Goal: Task Accomplishment & Management: Manage account settings

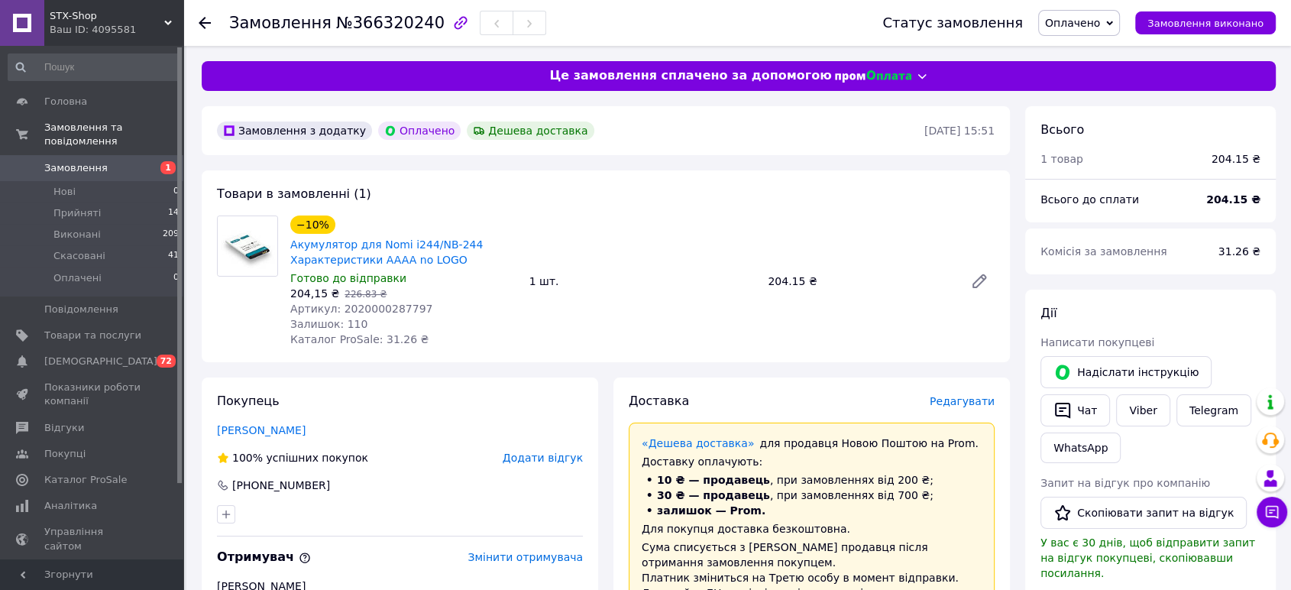
click at [137, 161] on link "Замовлення 1" at bounding box center [94, 168] width 188 height 26
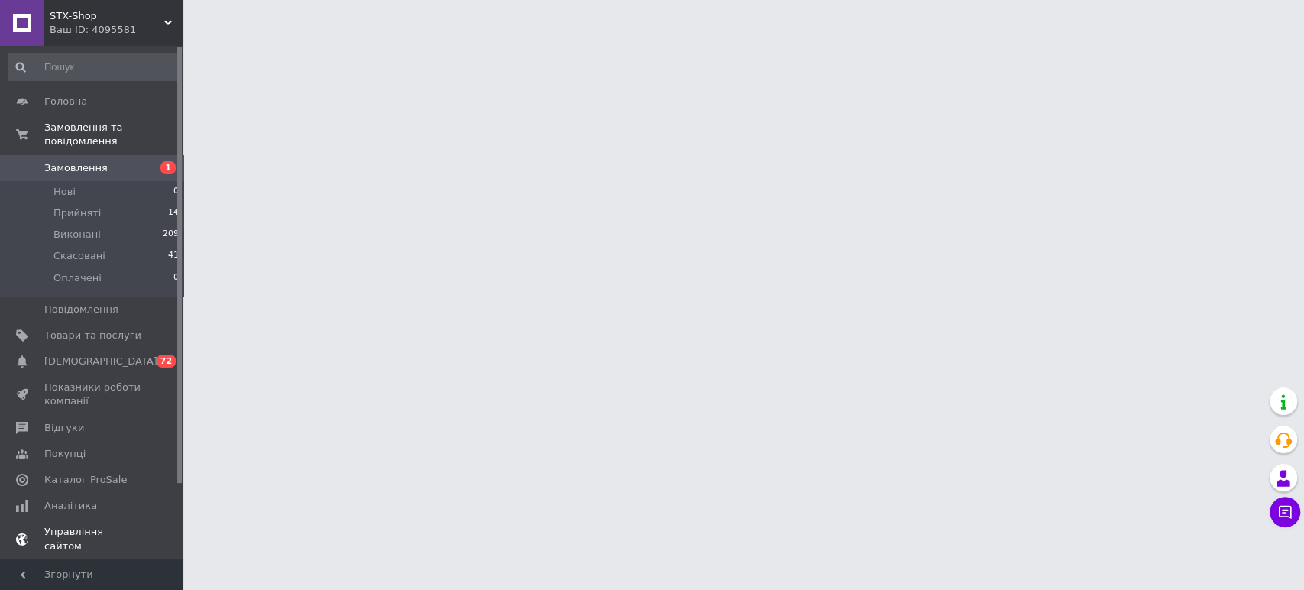
click at [112, 519] on link "Управління сайтом" at bounding box center [94, 539] width 188 height 40
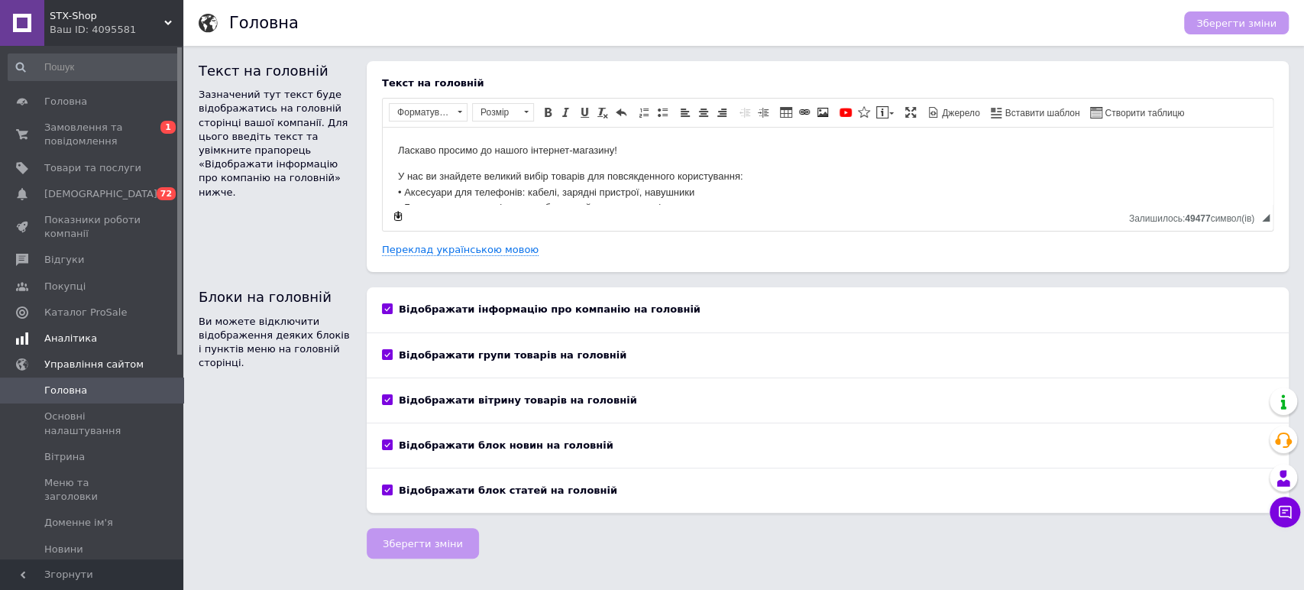
click at [137, 343] on span "Аналітика" at bounding box center [92, 338] width 97 height 14
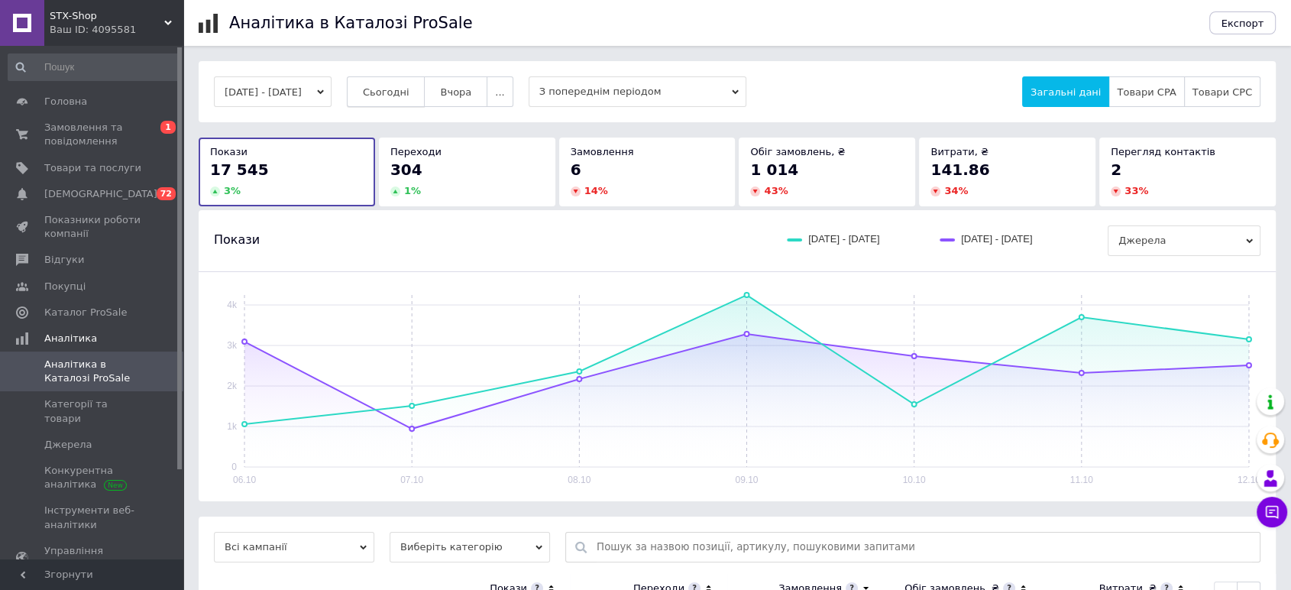
click at [394, 82] on button "Сьогодні" at bounding box center [386, 91] width 79 height 31
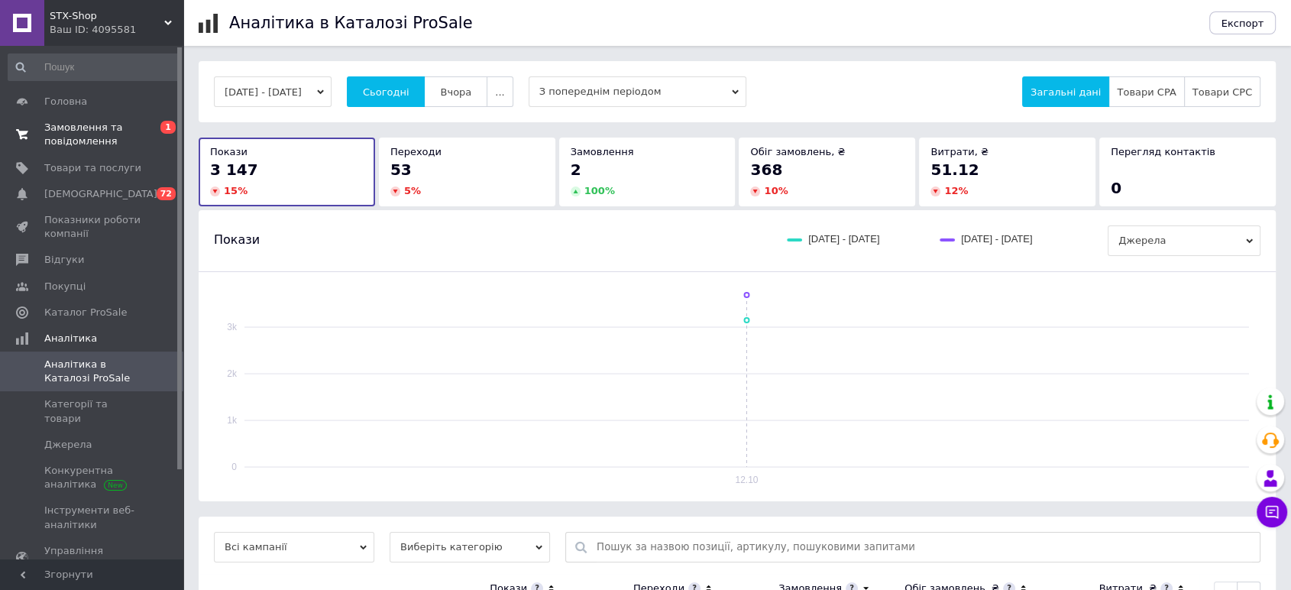
click at [98, 128] on span "Замовлення та повідомлення" at bounding box center [92, 134] width 97 height 27
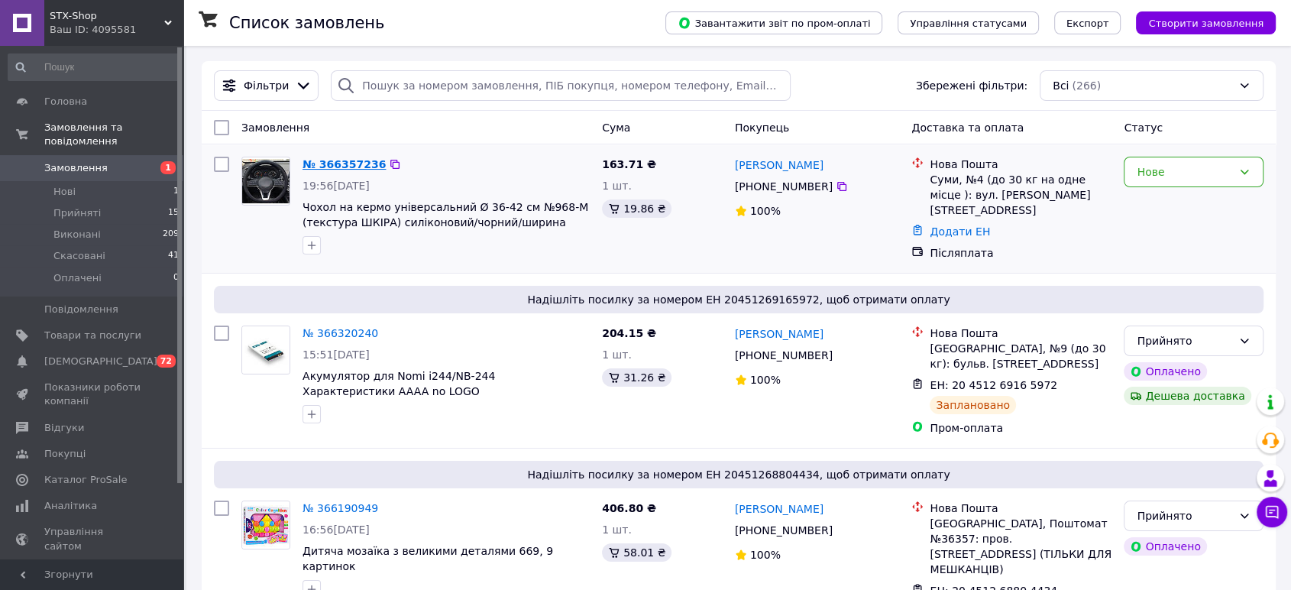
click at [364, 159] on link "№ 366357236" at bounding box center [343, 164] width 83 height 12
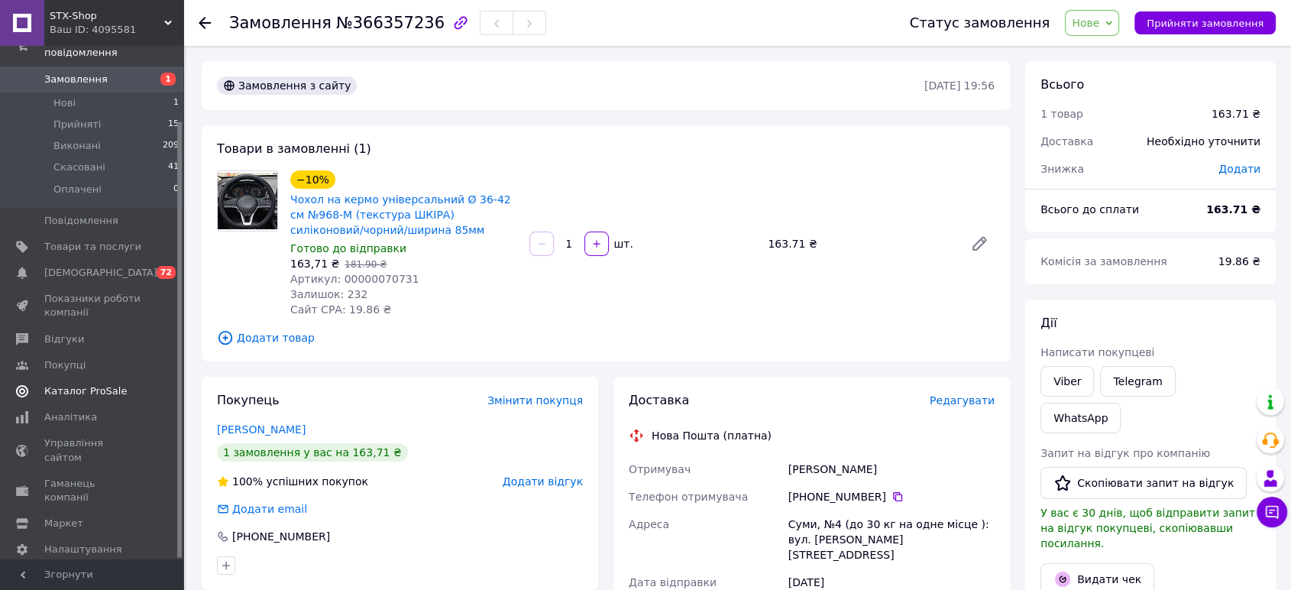
scroll to position [89, 0]
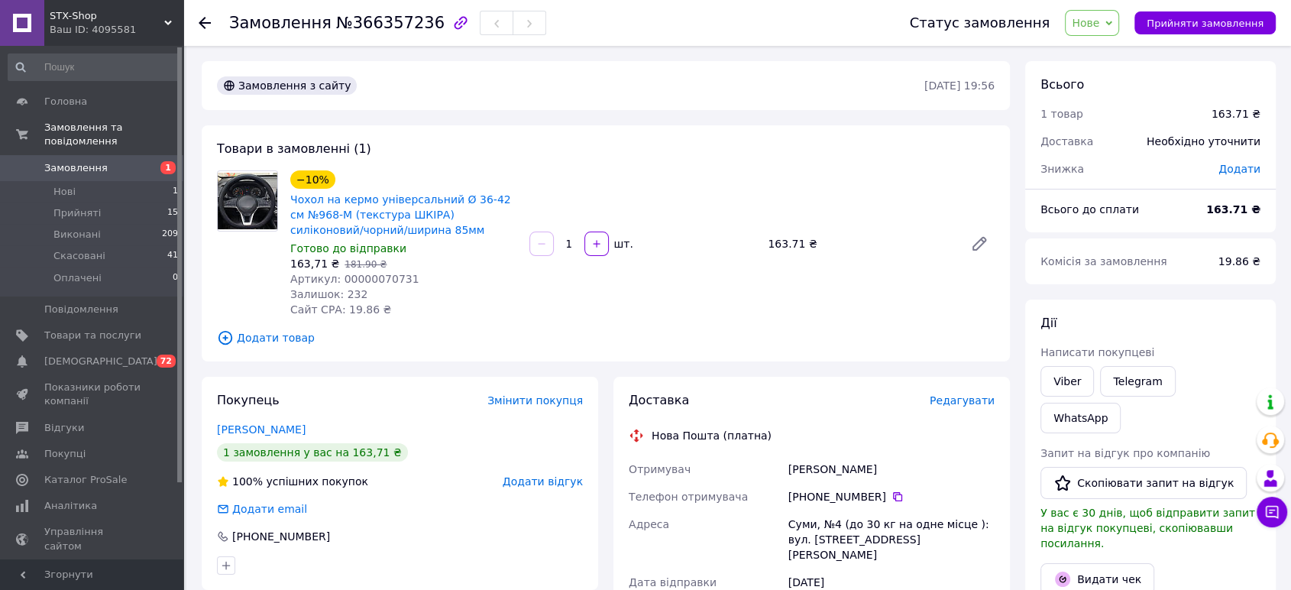
click at [341, 308] on span "Сайт СРА: 19.86 ₴" at bounding box center [340, 309] width 101 height 12
click at [117, 473] on span "Каталог ProSale" at bounding box center [92, 480] width 97 height 14
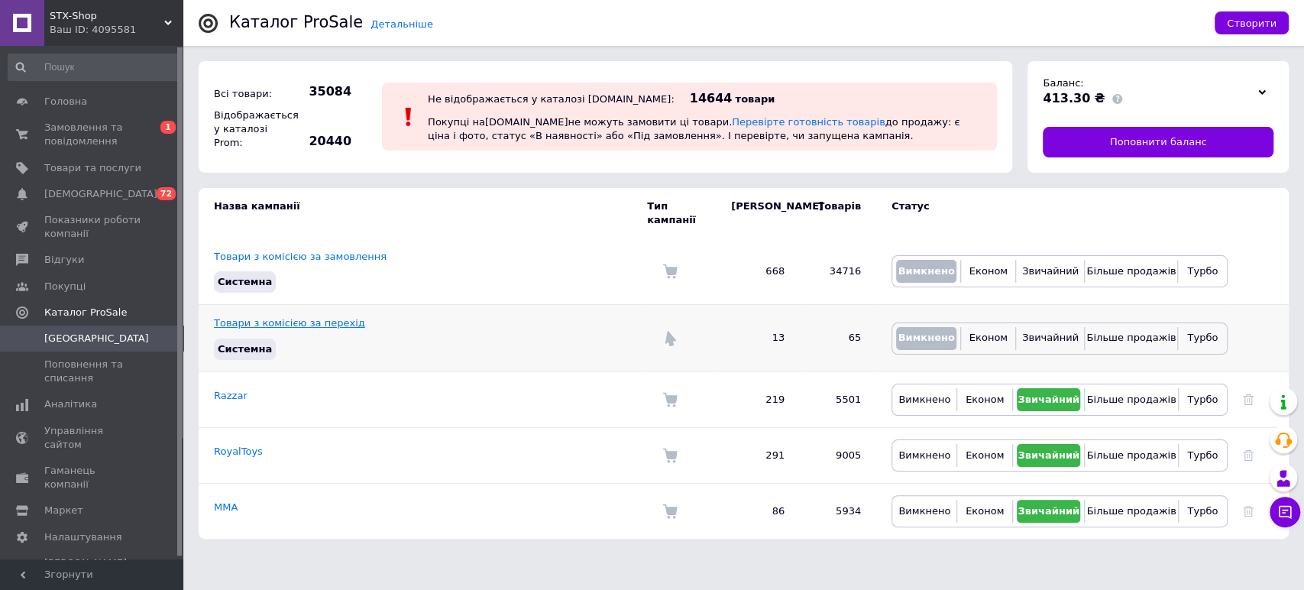
click at [325, 317] on link "Товари з комісією за перехід" at bounding box center [289, 322] width 151 height 11
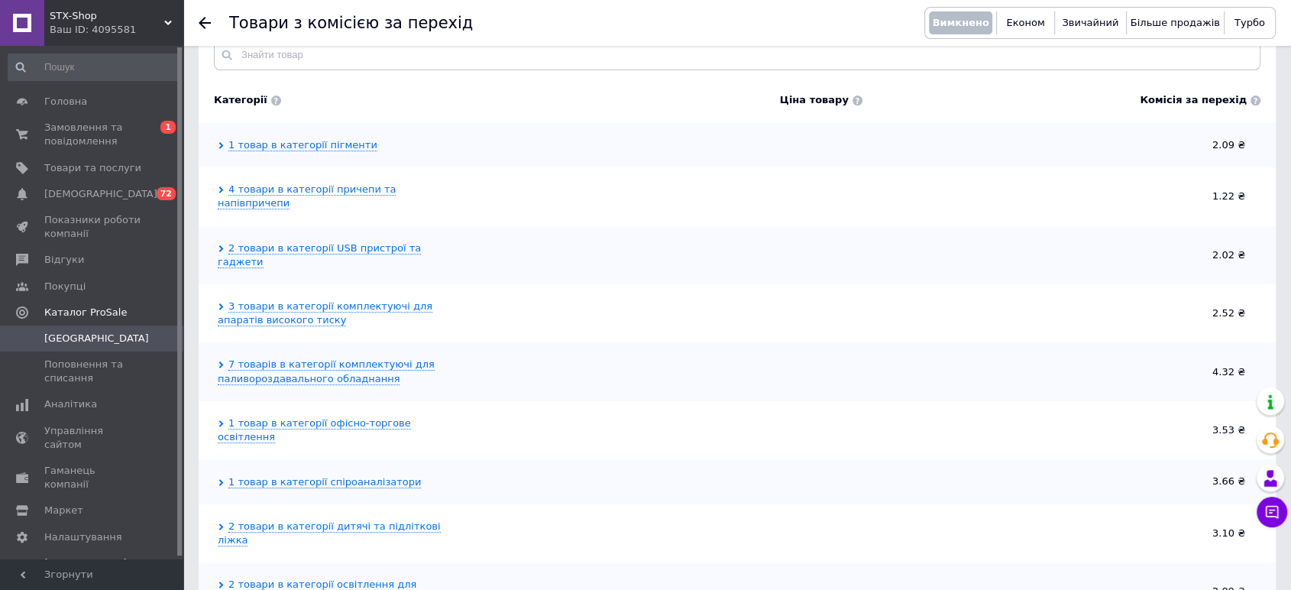
scroll to position [339, 0]
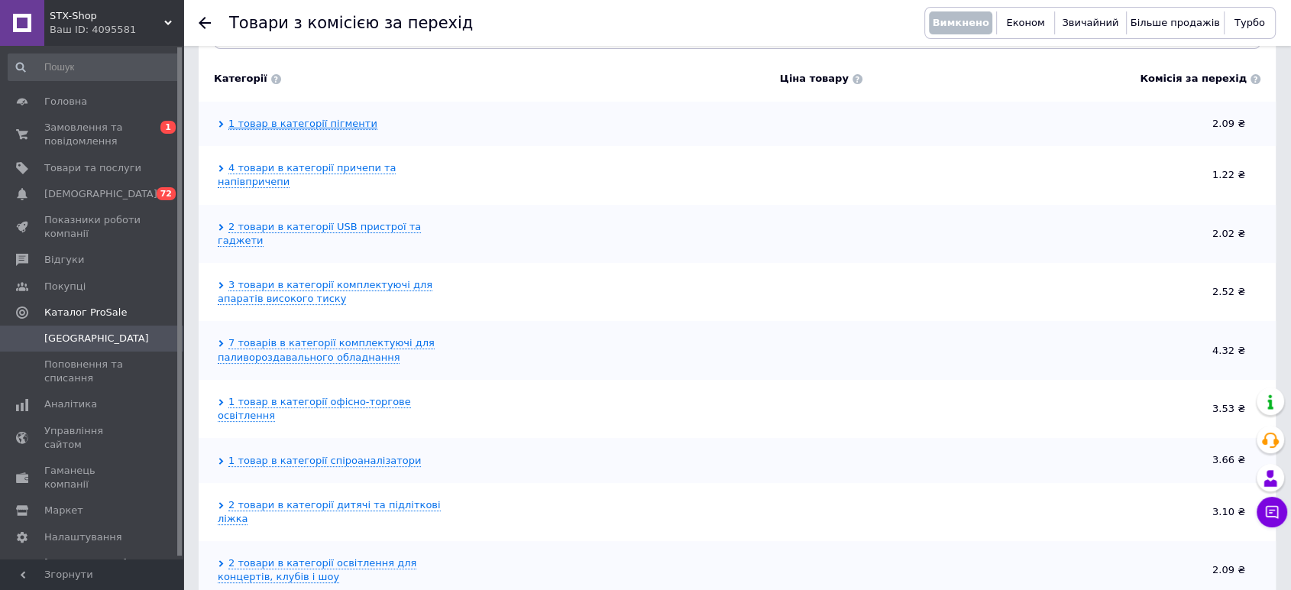
click at [335, 118] on link "1 товар в категорії пігменти" at bounding box center [302, 124] width 149 height 12
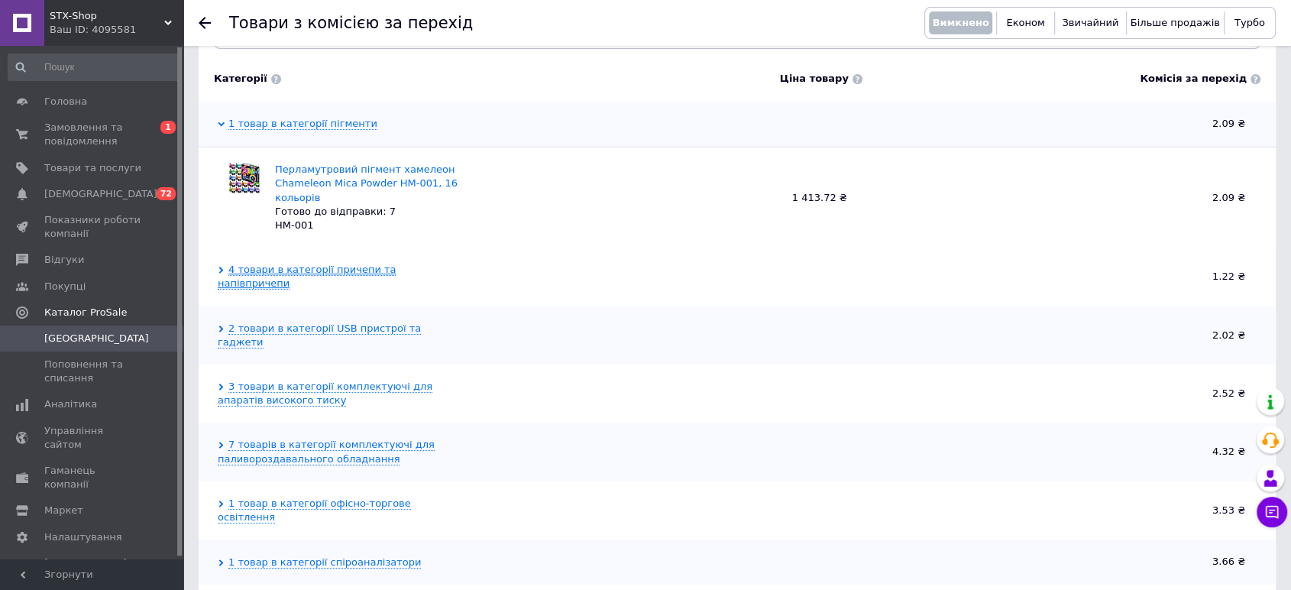
click at [391, 264] on link "4 товари в категорії причепи та напівпричепи" at bounding box center [307, 277] width 178 height 26
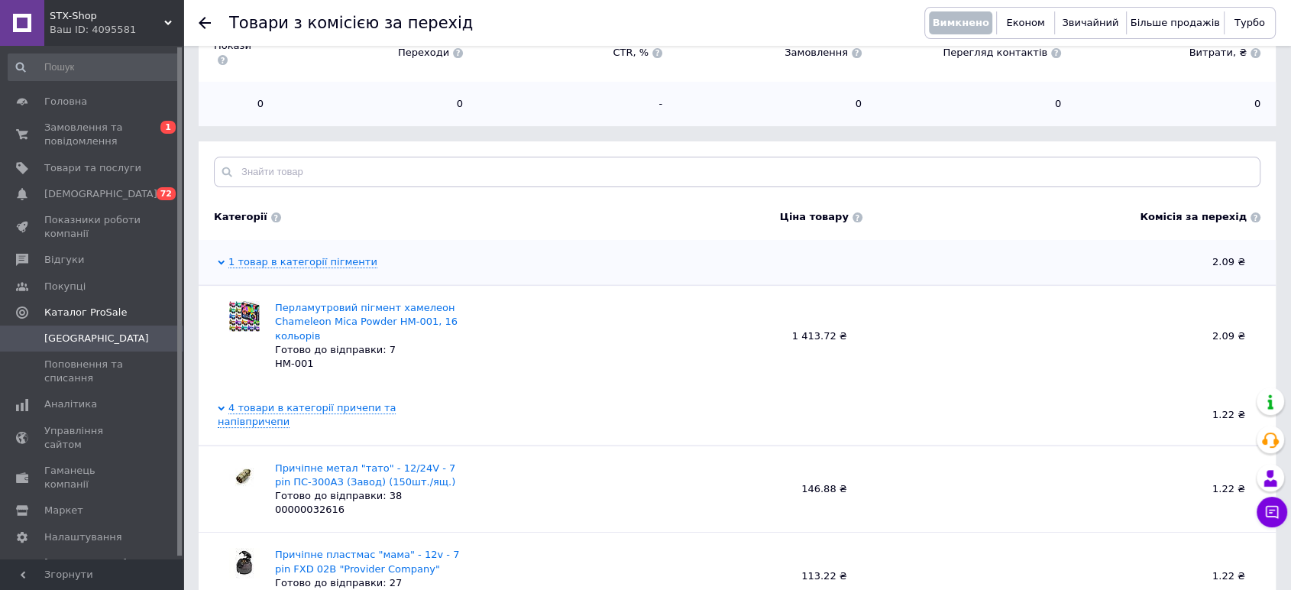
scroll to position [0, 0]
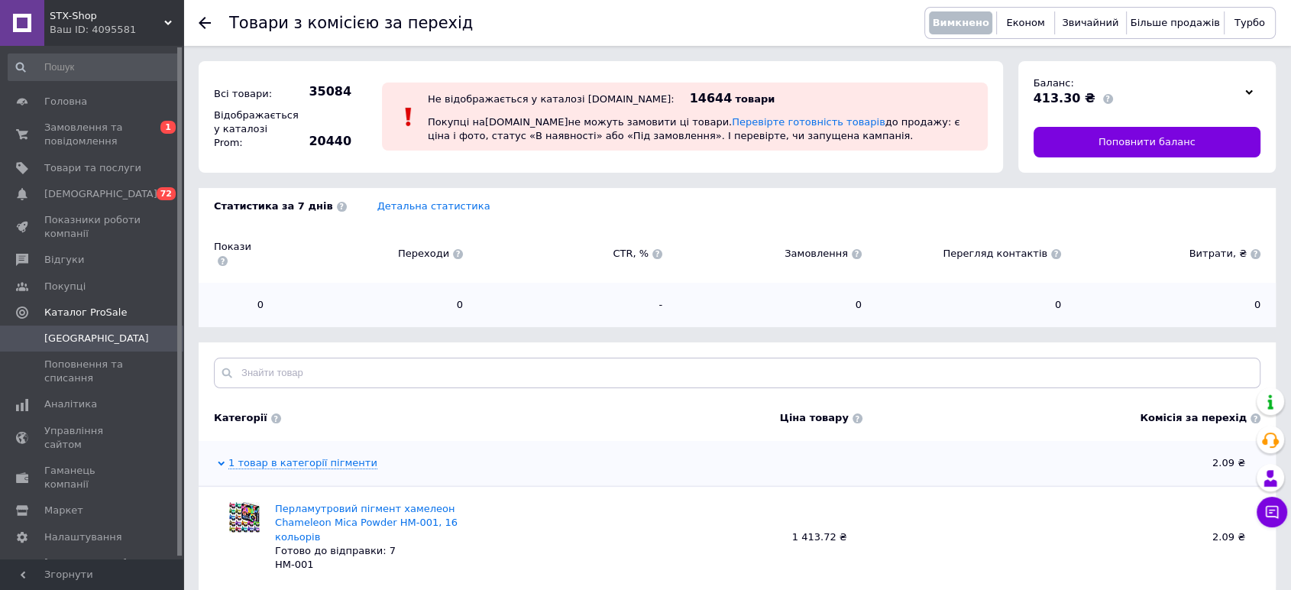
click at [1034, 247] on span "Перегляд контактів" at bounding box center [969, 254] width 184 height 14
click at [1051, 249] on span at bounding box center [1056, 254] width 10 height 10
click at [856, 249] on span at bounding box center [857, 254] width 10 height 10
click at [914, 274] on div "Кількість замовлень через кошик" at bounding box center [947, 248] width 153 height 61
click at [664, 249] on div "CTR, %" at bounding box center [569, 254] width 199 height 14
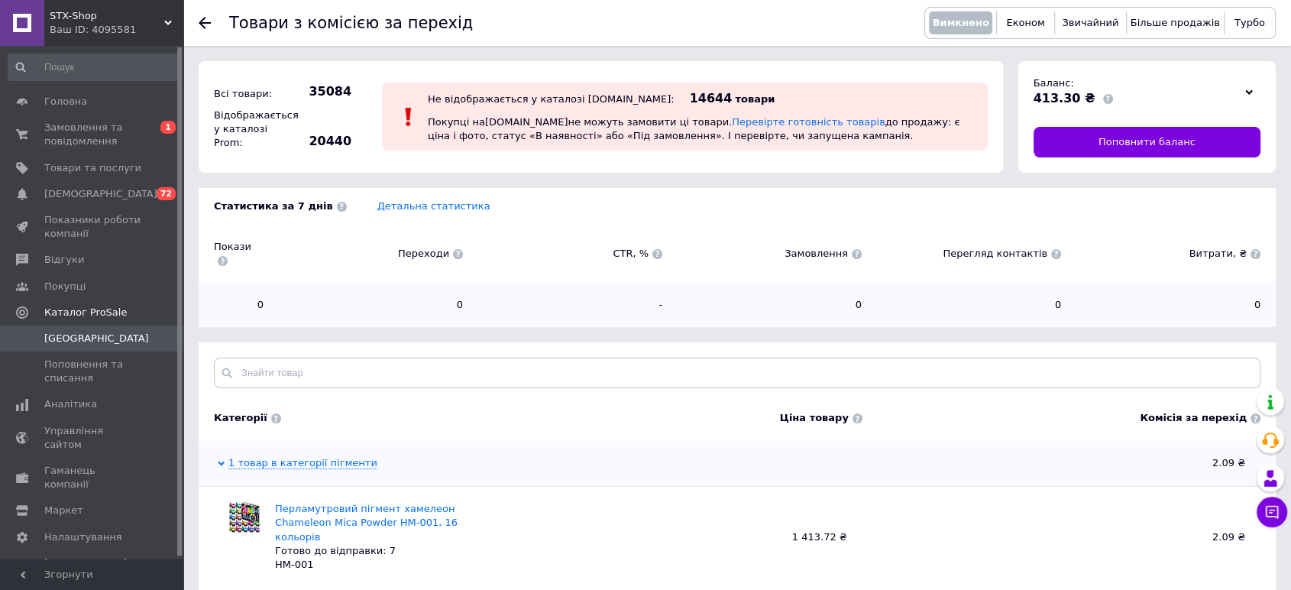
click at [652, 249] on span at bounding box center [657, 254] width 10 height 10
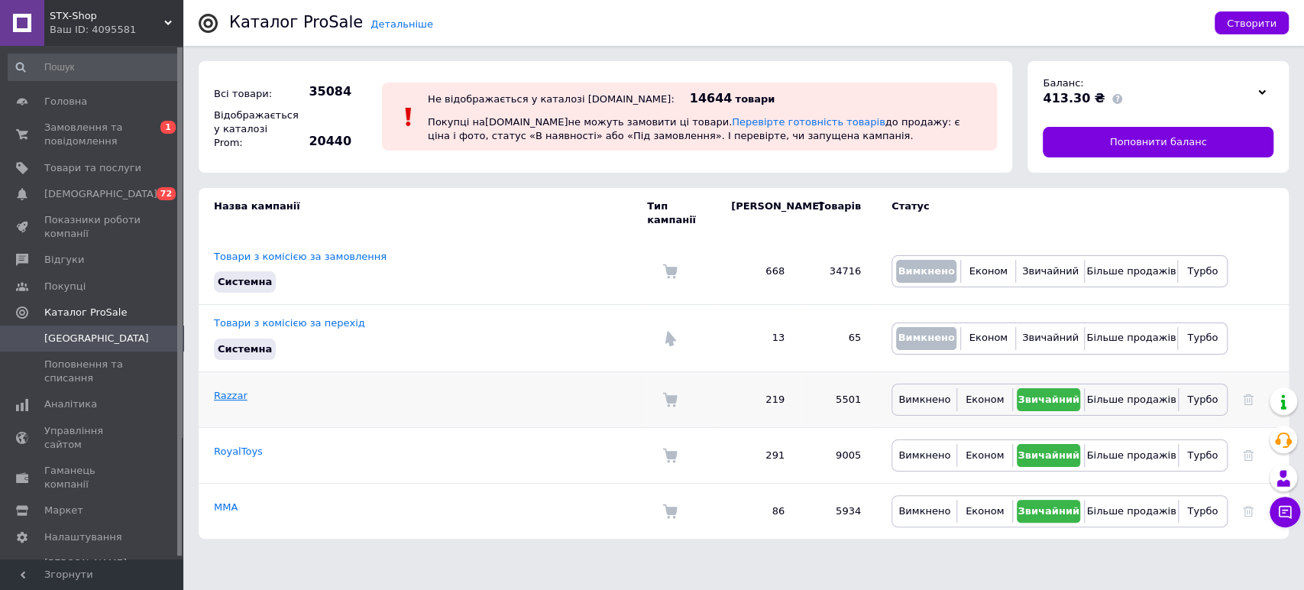
click at [226, 390] on link "Razzar" at bounding box center [231, 395] width 34 height 11
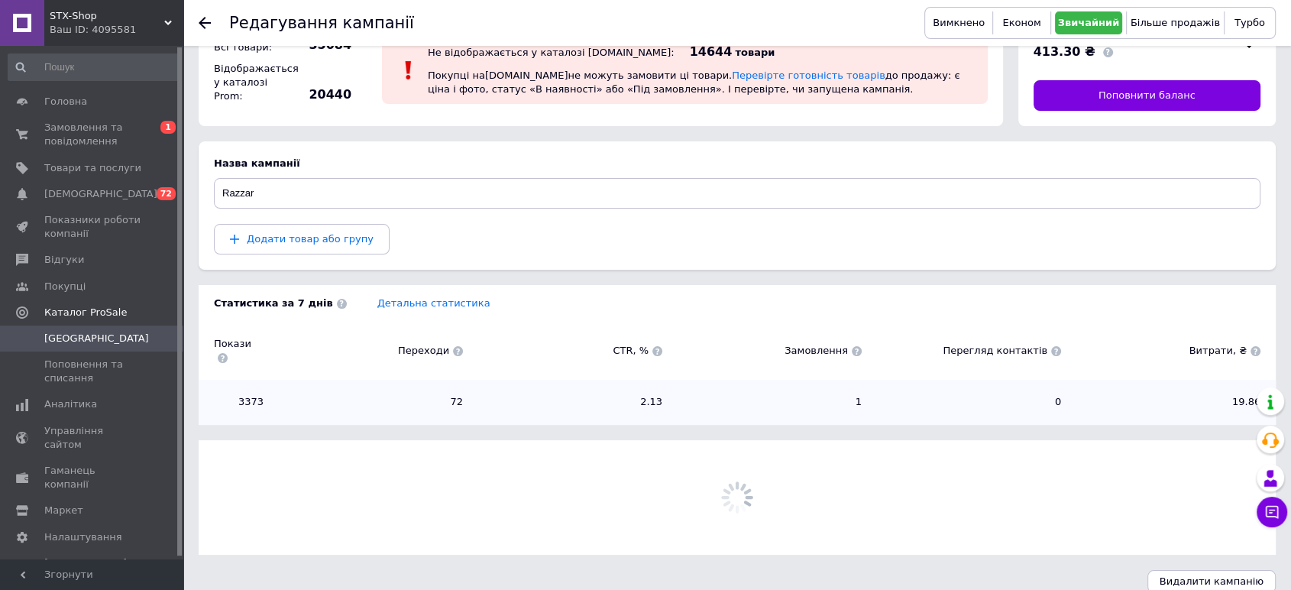
scroll to position [50, 0]
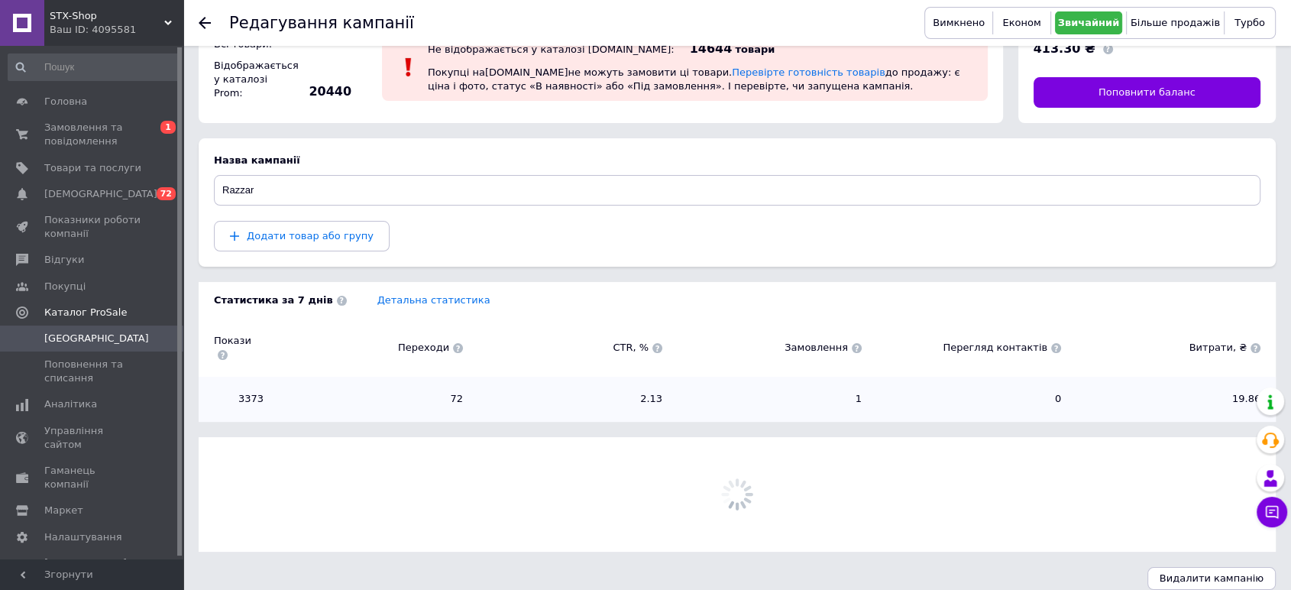
click at [1241, 377] on div "3373 72 2.13 1 0 19.86" at bounding box center [737, 399] width 1077 height 44
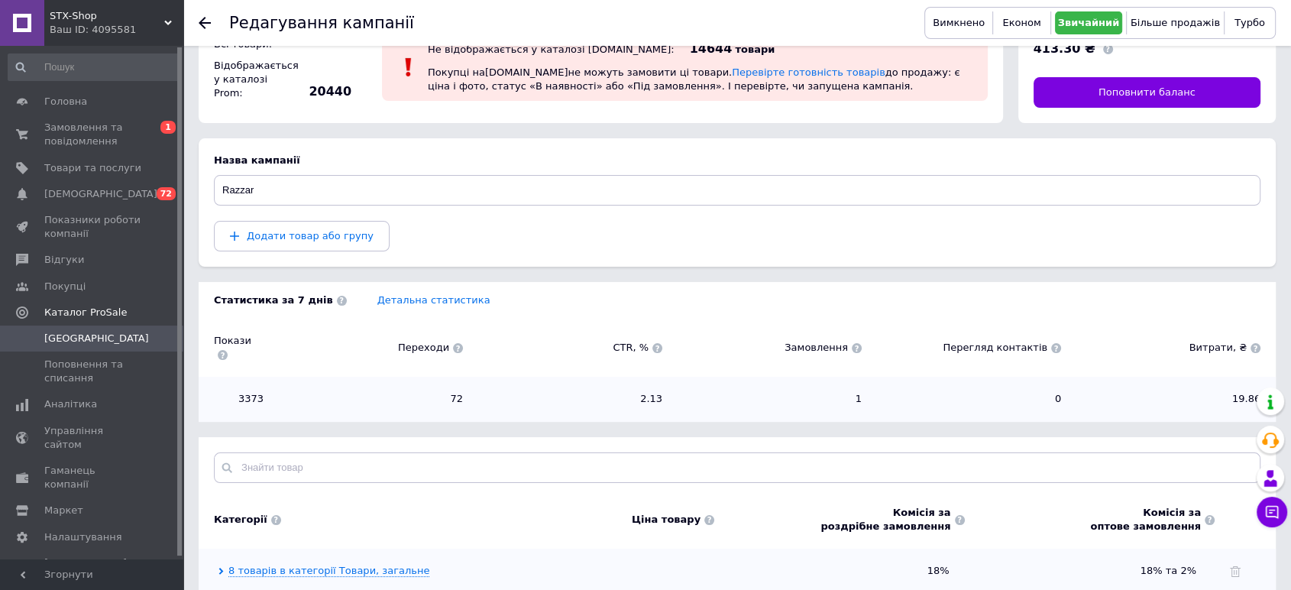
click at [1256, 343] on span at bounding box center [1255, 348] width 10 height 10
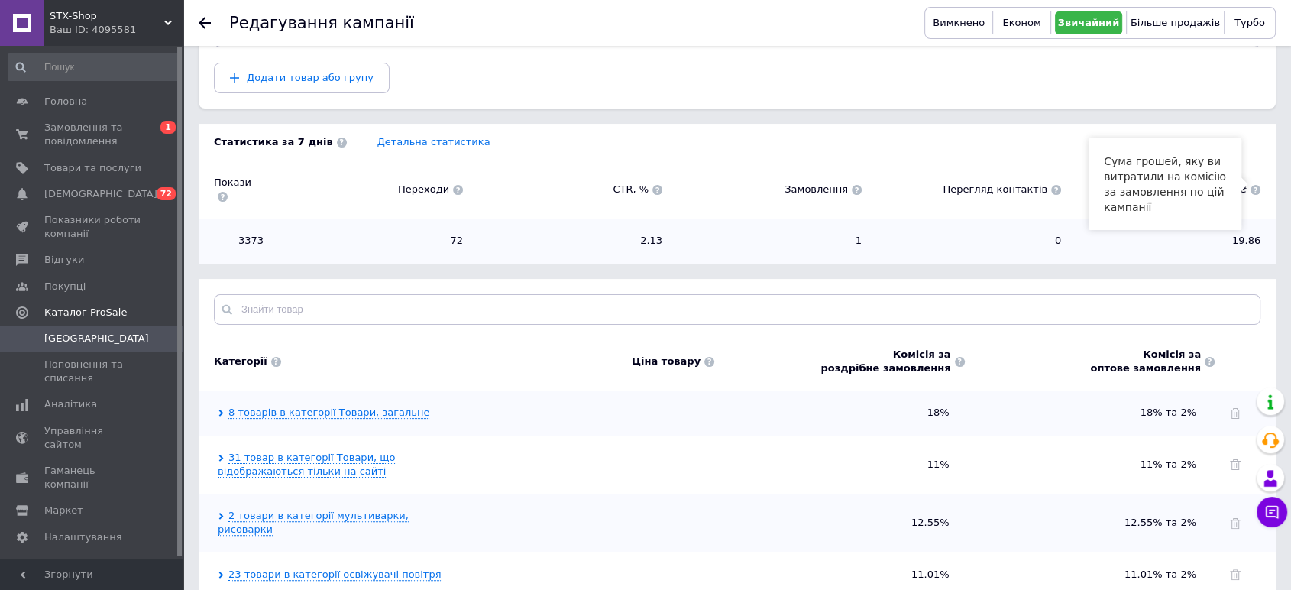
scroll to position [220, 0]
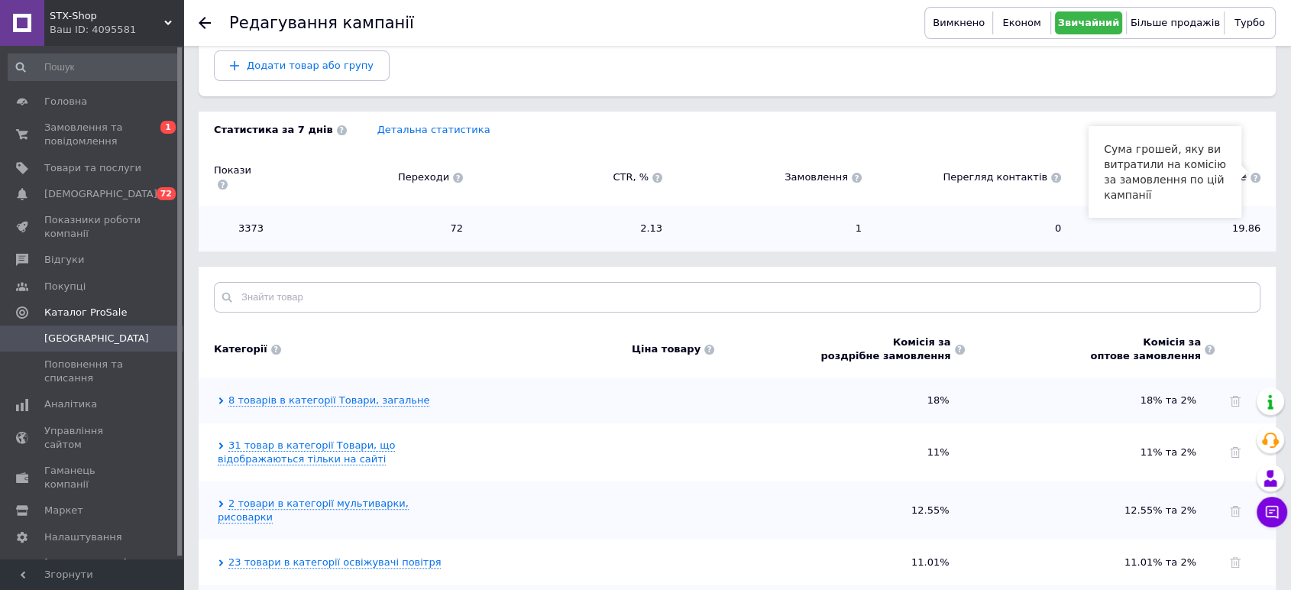
click at [272, 206] on div "3373 72 2.13 1 0 19.86" at bounding box center [737, 228] width 1077 height 44
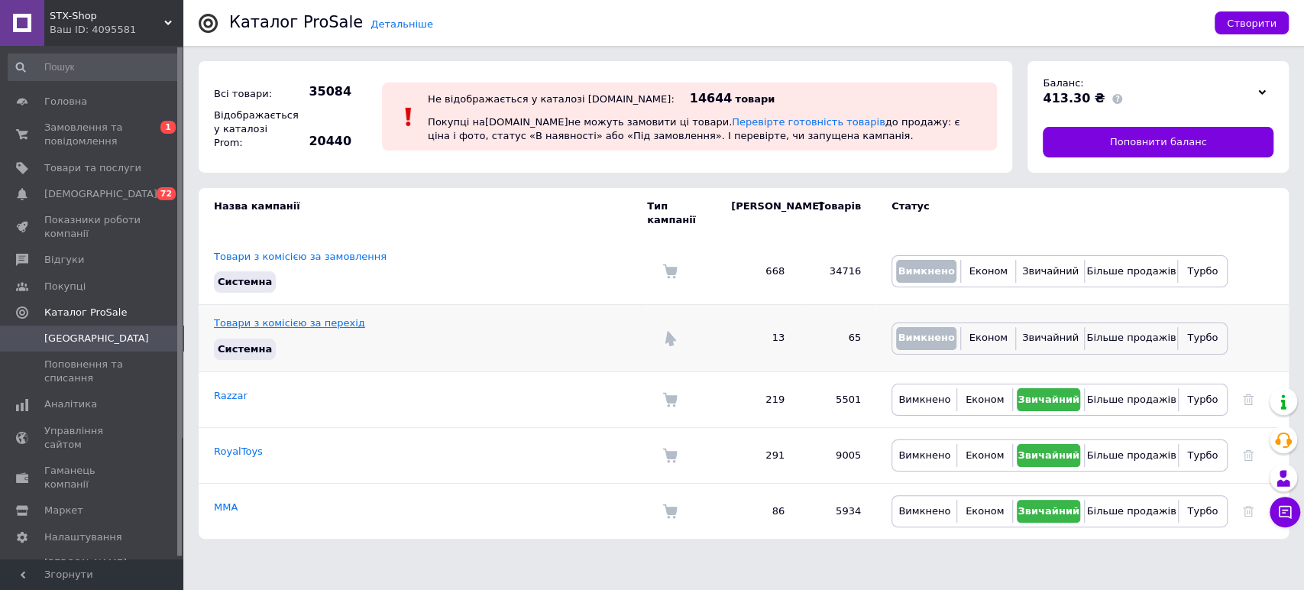
click at [318, 317] on link "Товари з комісією за перехід" at bounding box center [289, 322] width 151 height 11
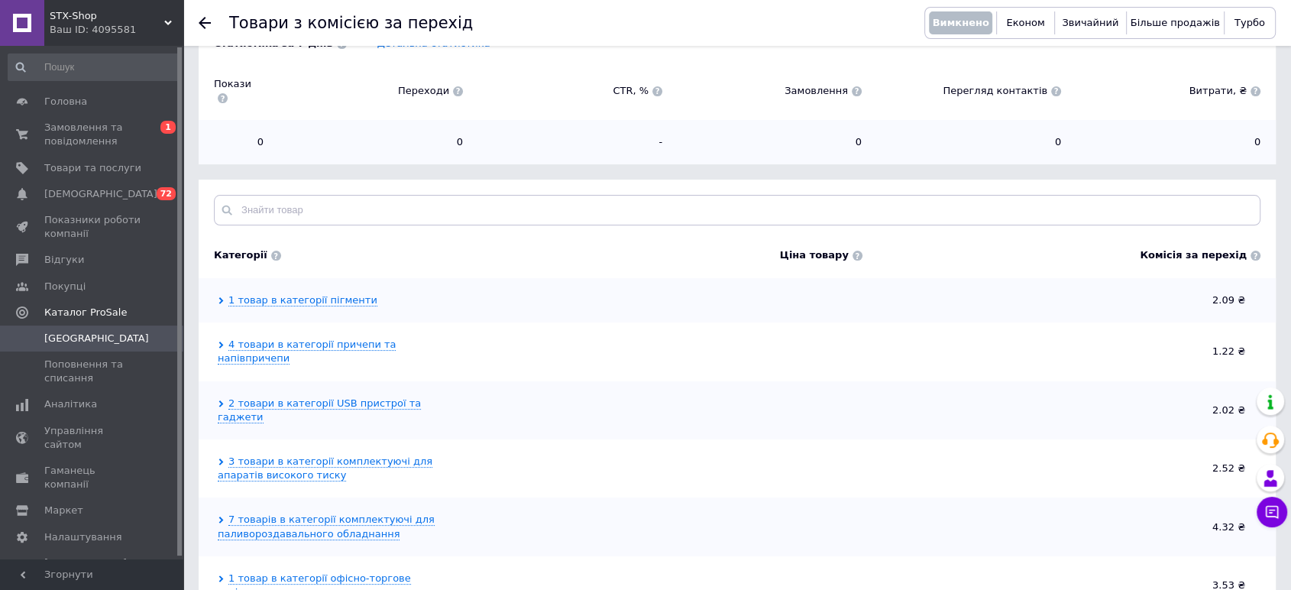
scroll to position [254, 0]
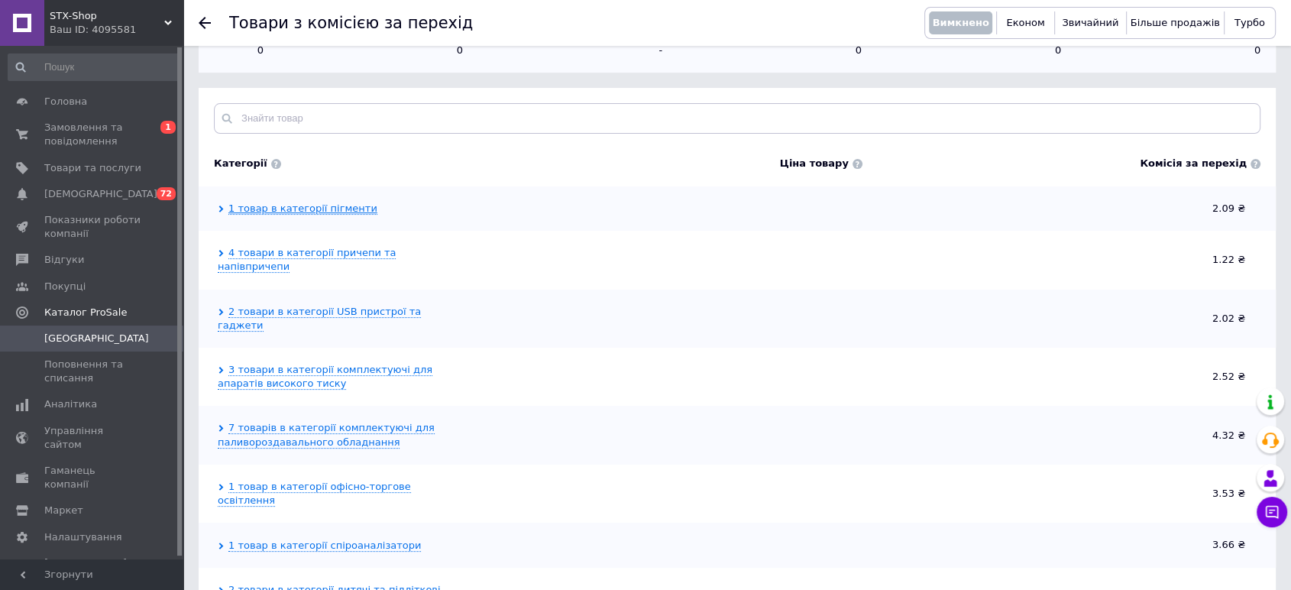
click at [312, 202] on link "1 товар в категорії пігменти" at bounding box center [302, 208] width 149 height 12
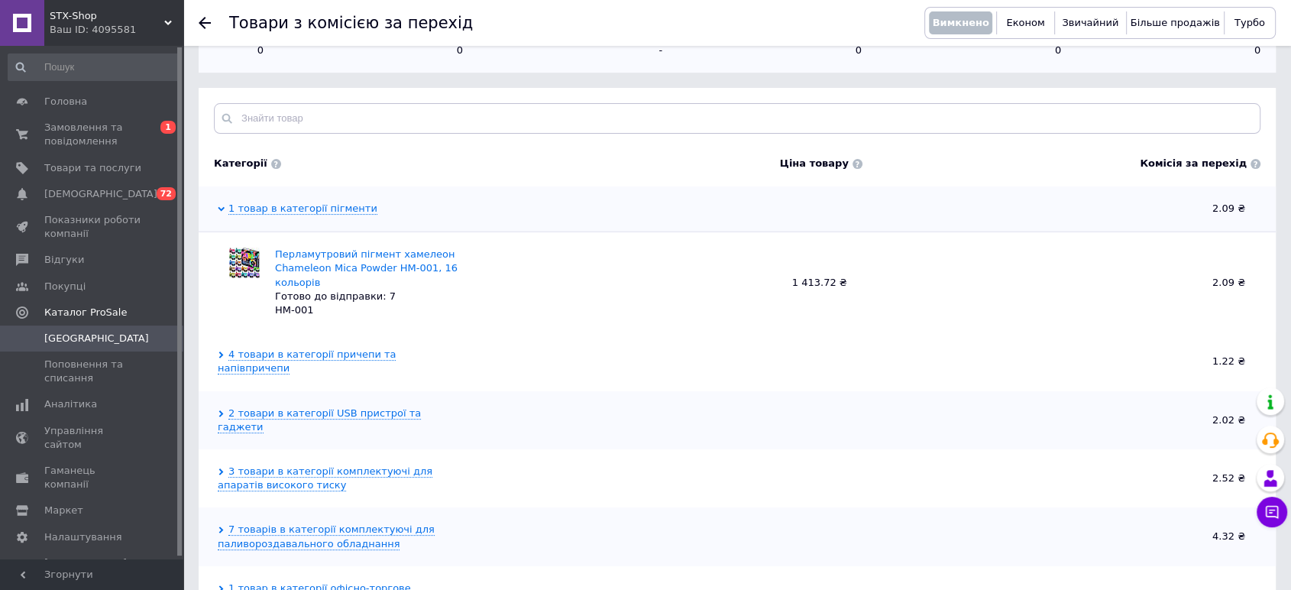
click at [286, 304] on span "HM-001" at bounding box center [294, 309] width 39 height 11
drag, startPoint x: 273, startPoint y: 298, endPoint x: 314, endPoint y: 294, distance: 40.7
click at [314, 294] on div "Перламутровий пігмент хамелеон Chameleon Mica Powder HM-001, 16 кольорів Готово…" at bounding box center [369, 282] width 205 height 70
copy span "HM-001"
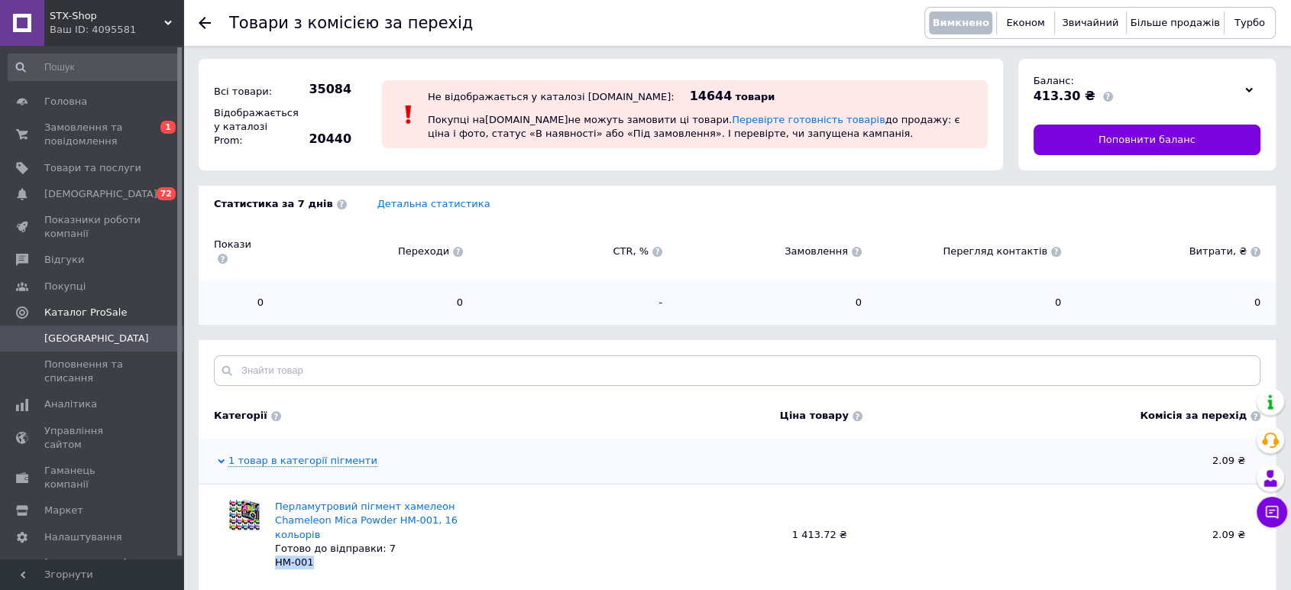
scroll to position [0, 0]
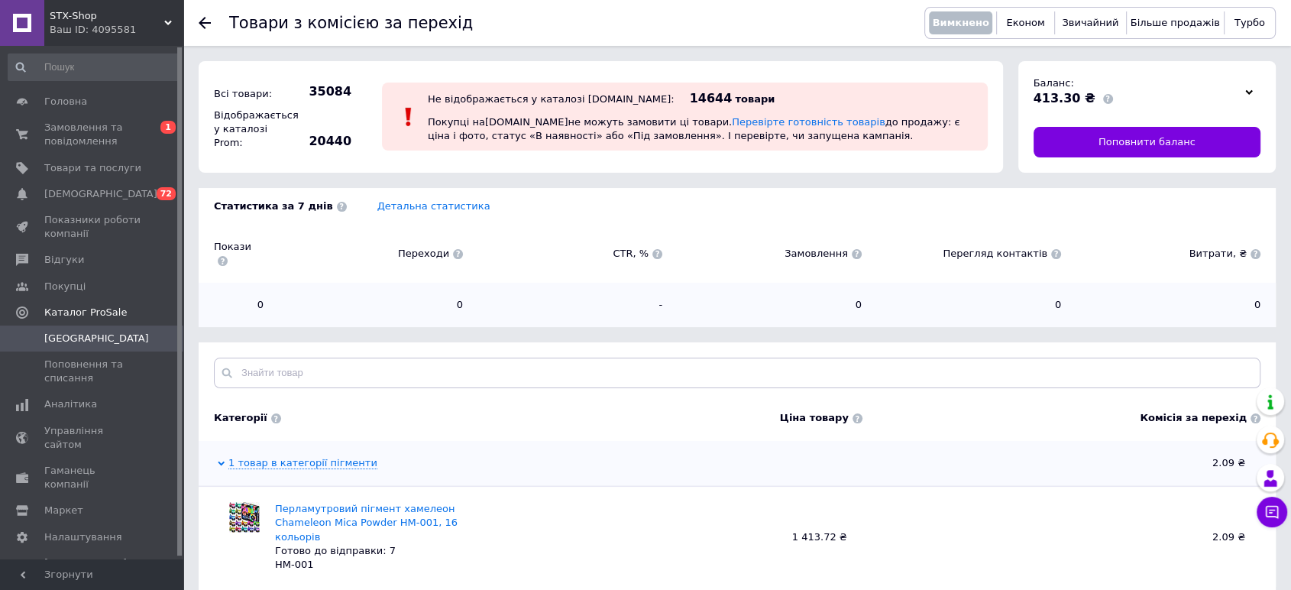
click at [196, 16] on div "Товари з комісією за перехід Вимкнено Економ Звичайний Більше продажів Турбо" at bounding box center [736, 23] width 1107 height 46
click at [217, 21] on div at bounding box center [214, 23] width 31 height 46
click at [213, 24] on div at bounding box center [214, 23] width 31 height 46
click at [197, 23] on div "Товари з комісією за перехід Вимкнено Економ Звичайний Більше продажів Турбо" at bounding box center [736, 23] width 1107 height 46
click at [203, 21] on icon at bounding box center [205, 23] width 12 height 12
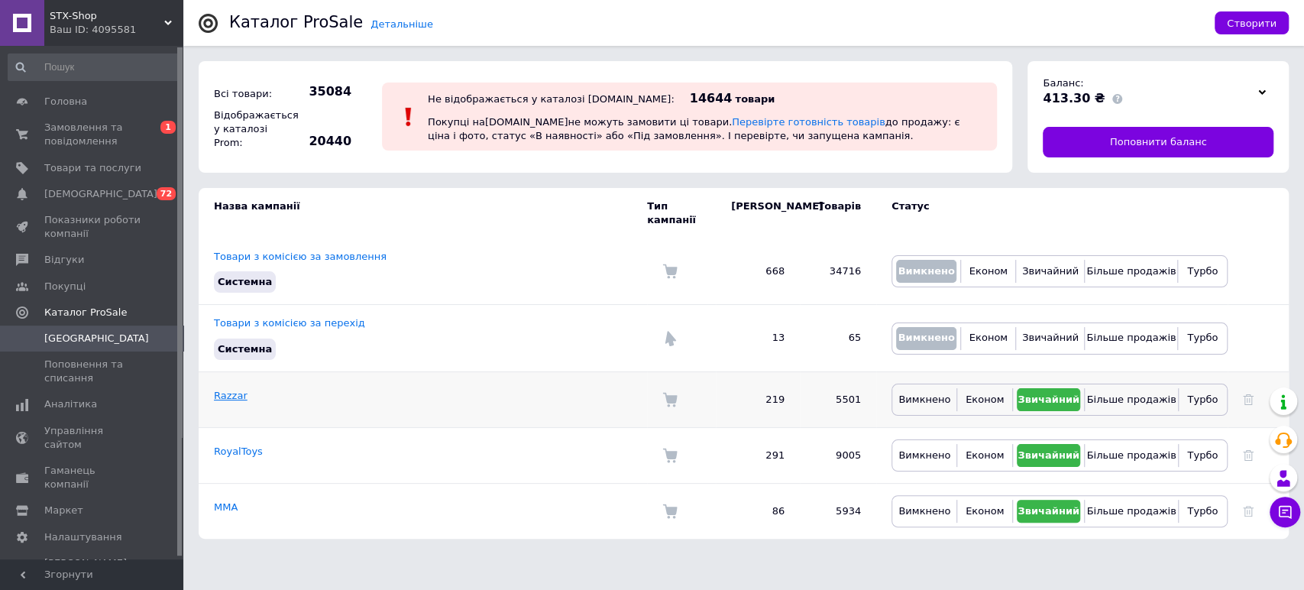
click at [231, 390] on link "Razzar" at bounding box center [231, 395] width 34 height 11
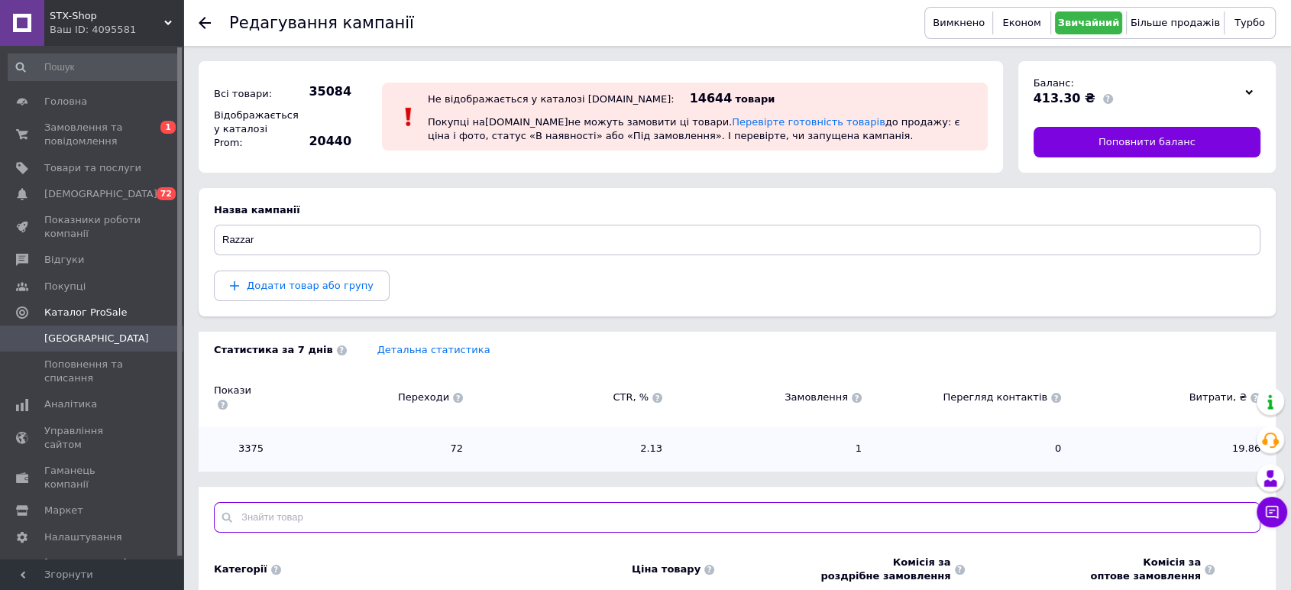
click at [334, 502] on input "text" at bounding box center [737, 517] width 1046 height 31
paste input "00000032616"
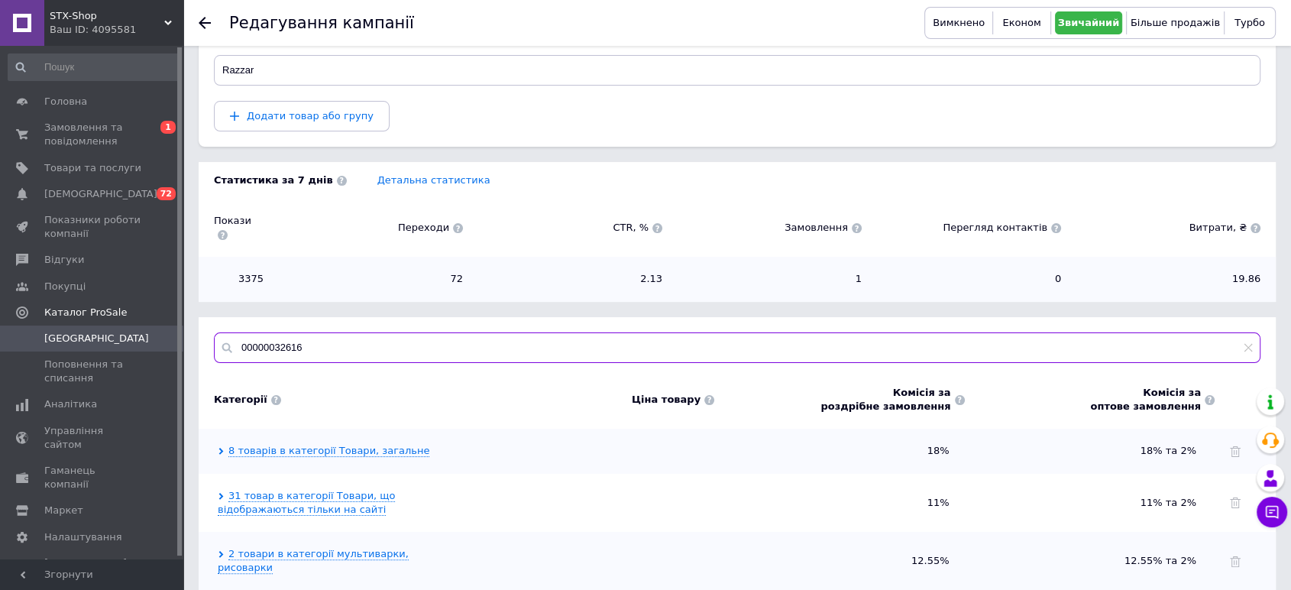
scroll to position [92, 0]
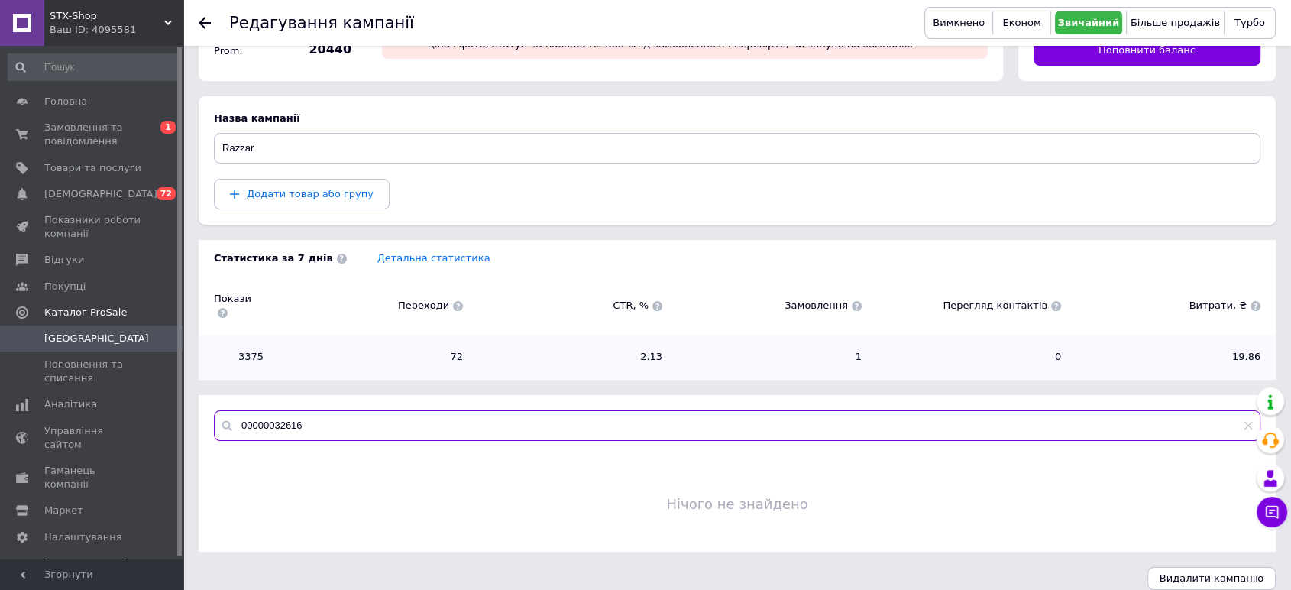
type input "00000032616"
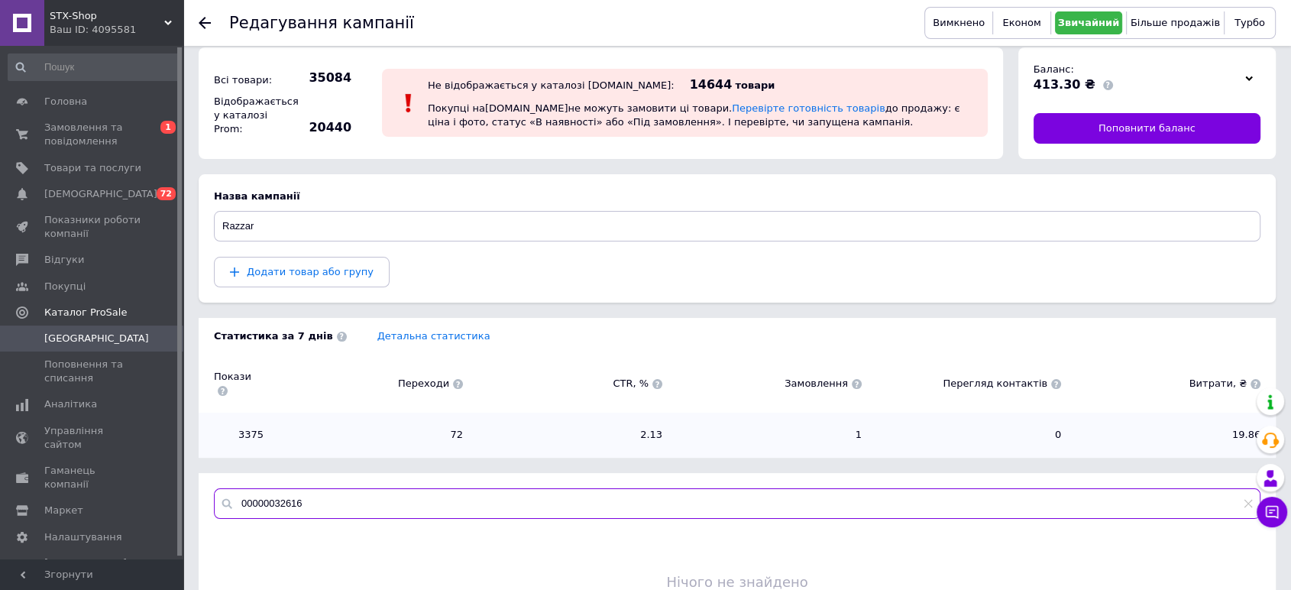
scroll to position [0, 0]
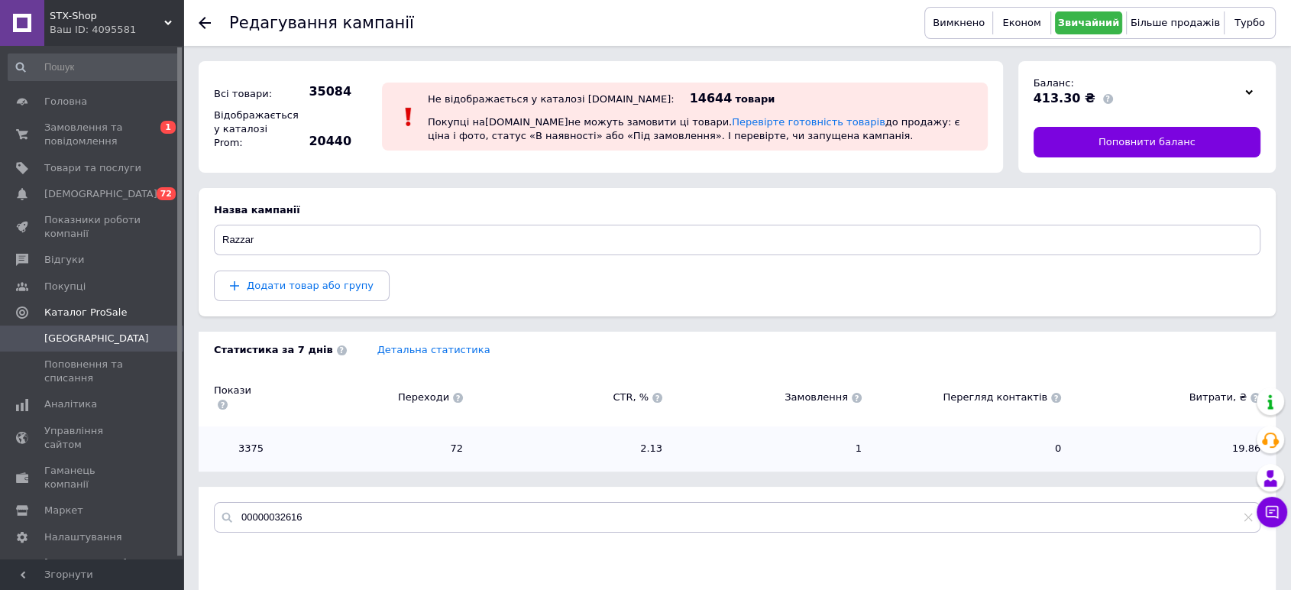
click at [205, 22] on use at bounding box center [205, 23] width 12 height 12
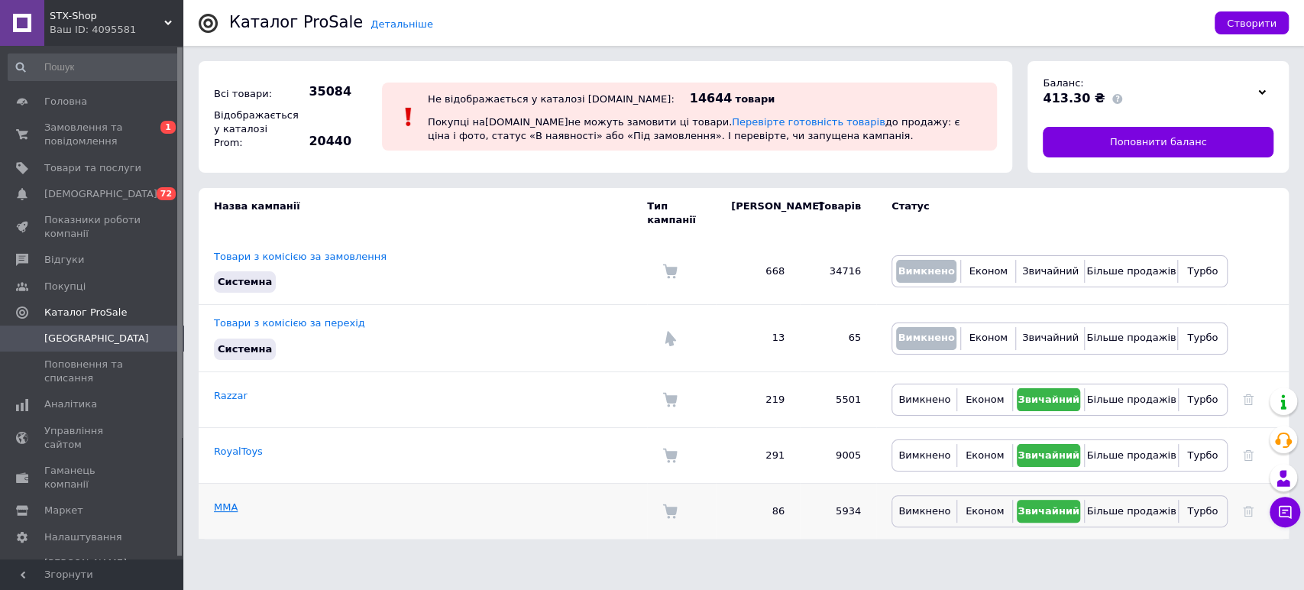
click at [226, 501] on link "ММА" at bounding box center [226, 506] width 24 height 11
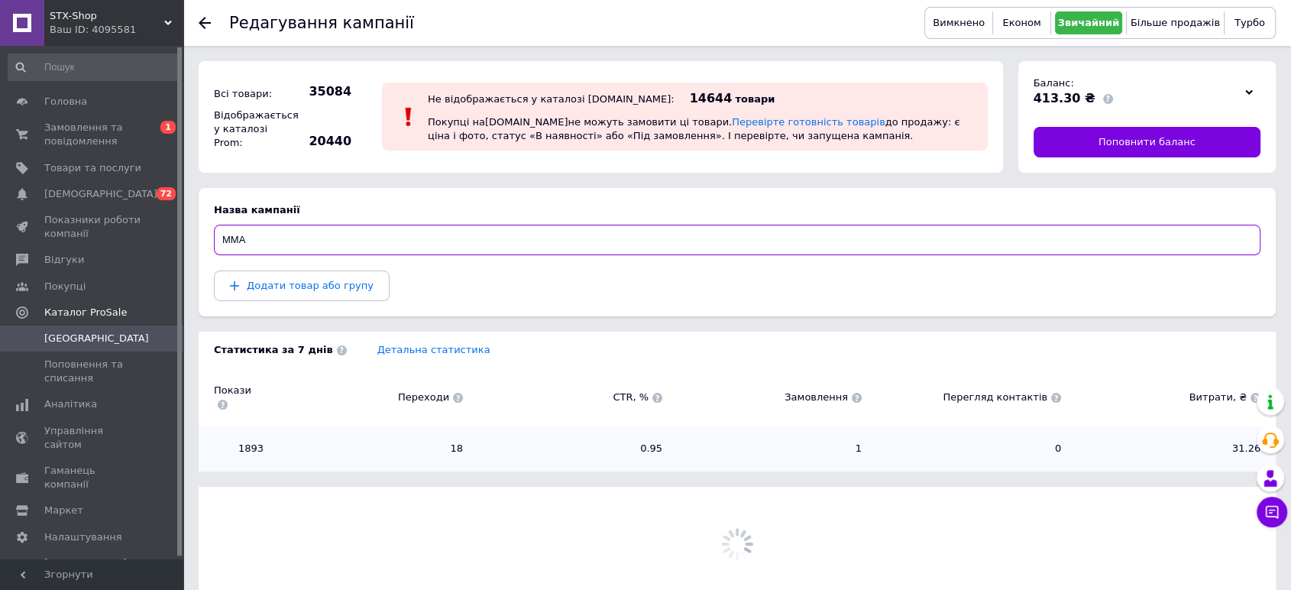
click at [494, 234] on input "ММА" at bounding box center [737, 240] width 1046 height 31
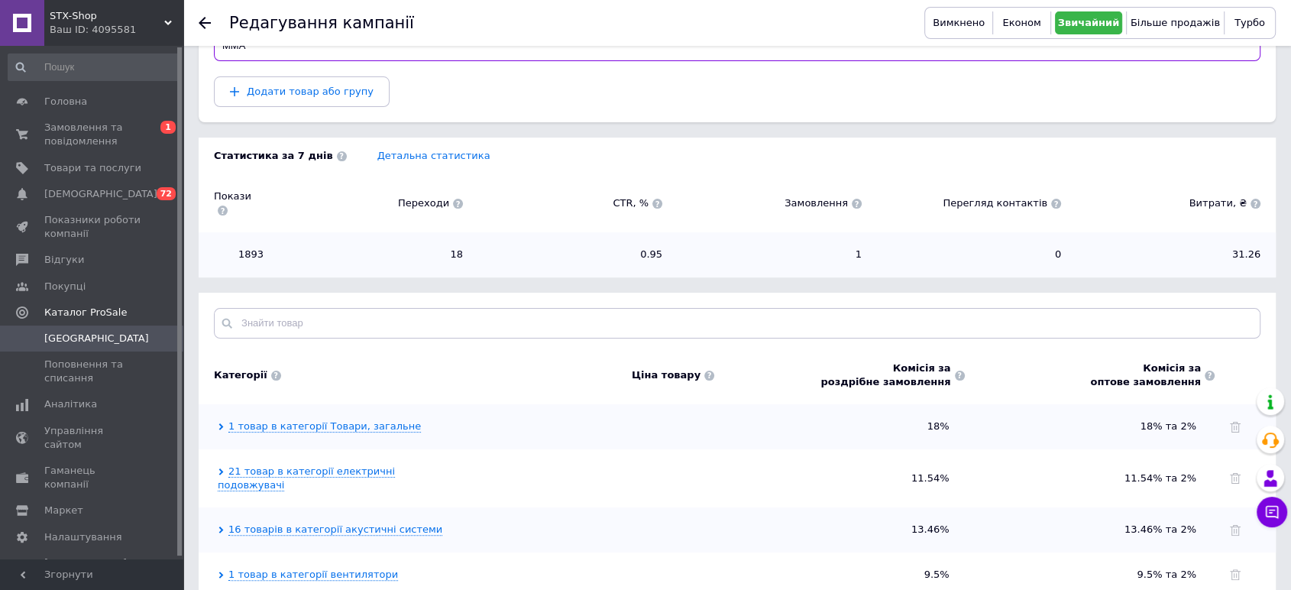
scroll to position [390, 0]
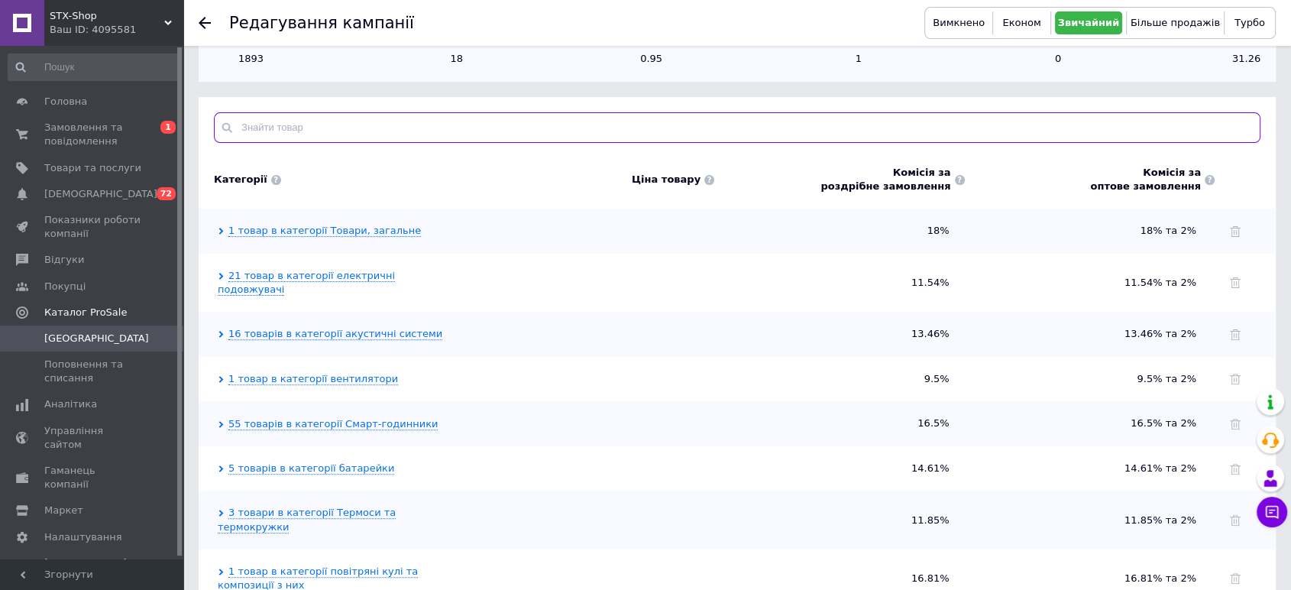
click at [397, 112] on input "text" at bounding box center [737, 127] width 1046 height 31
paste input "2020000366690"
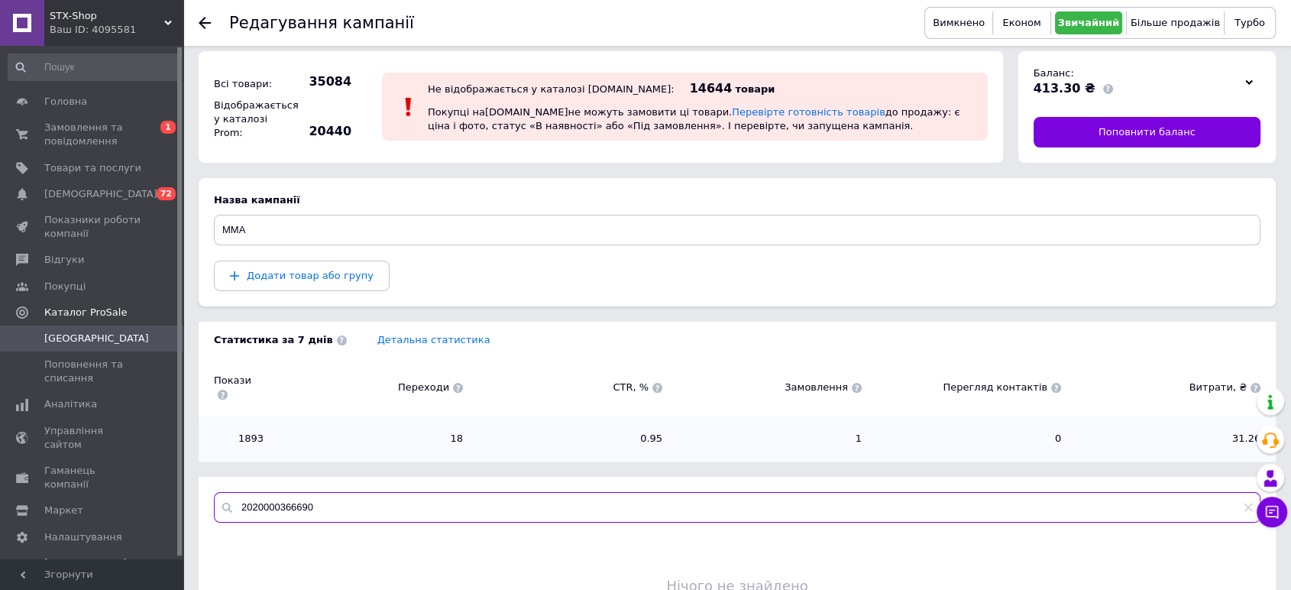
scroll to position [0, 0]
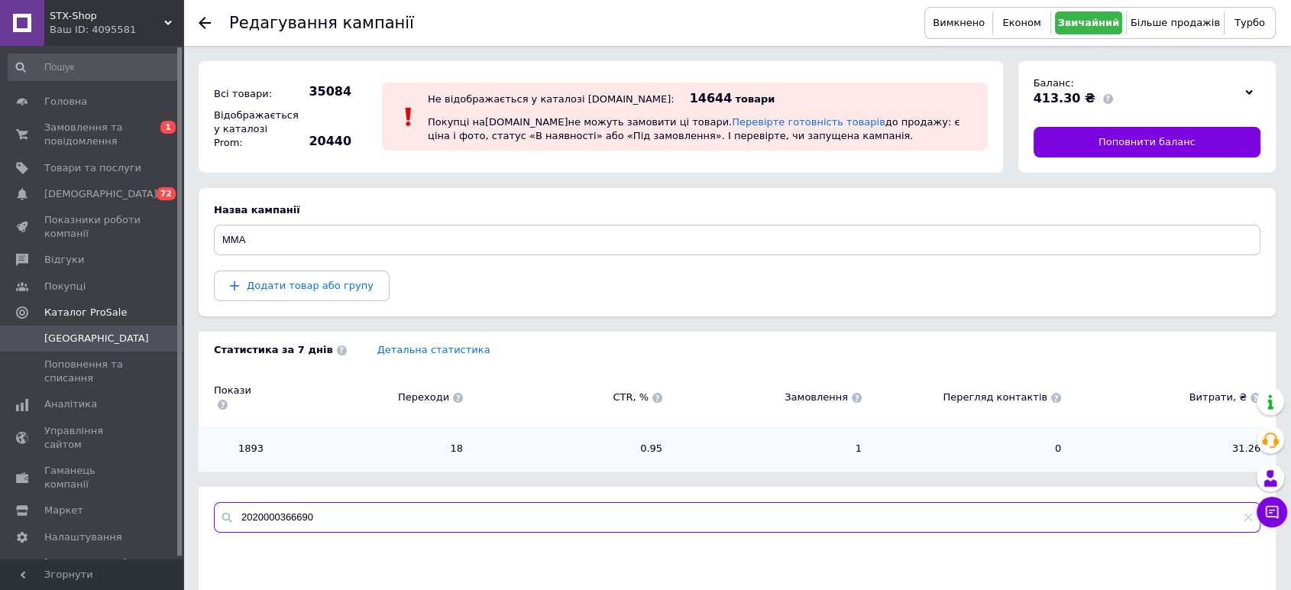
drag, startPoint x: 332, startPoint y: 493, endPoint x: 186, endPoint y: 506, distance: 146.5
click at [186, 506] on div "Редагування кампанії Вимкнено Економ Звичайний Більше продажів Турбо Всі товари…" at bounding box center [736, 348] width 1107 height 697
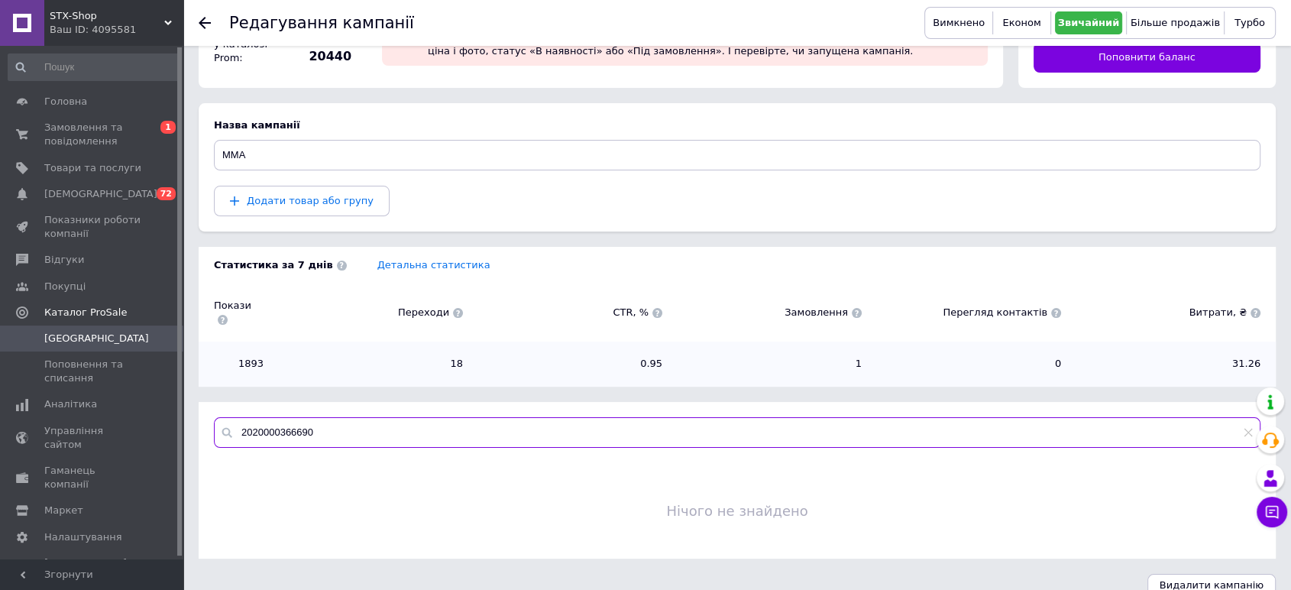
scroll to position [92, 0]
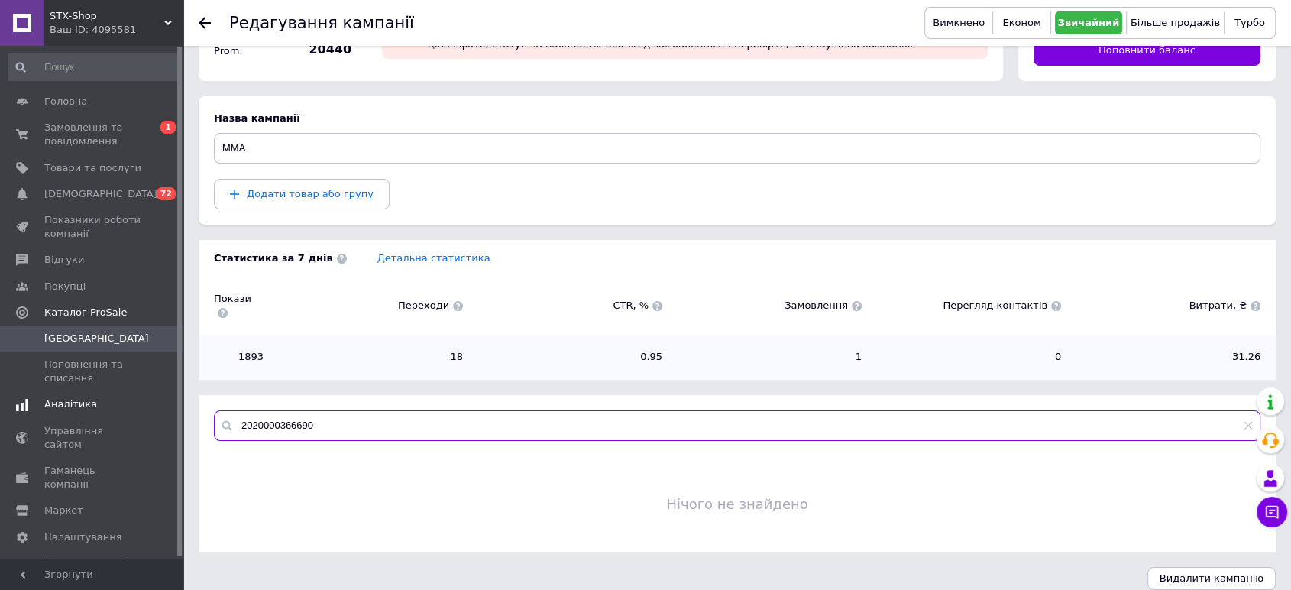
drag, startPoint x: 298, startPoint y: 418, endPoint x: 149, endPoint y: 406, distance: 149.4
click at [139, 407] on div "STX-Shop Ваш ID: 4095581 Сайт STX-Shop Кабінет покупця Перевірити стан системи …" at bounding box center [645, 256] width 1291 height 697
paste input "98776"
drag, startPoint x: 357, startPoint y: 412, endPoint x: 178, endPoint y: 405, distance: 179.7
click at [177, 406] on div "STX-Shop Ваш ID: 4095581 Сайт STX-Shop Кабінет покупця Перевірити стан системи …" at bounding box center [645, 256] width 1291 height 697
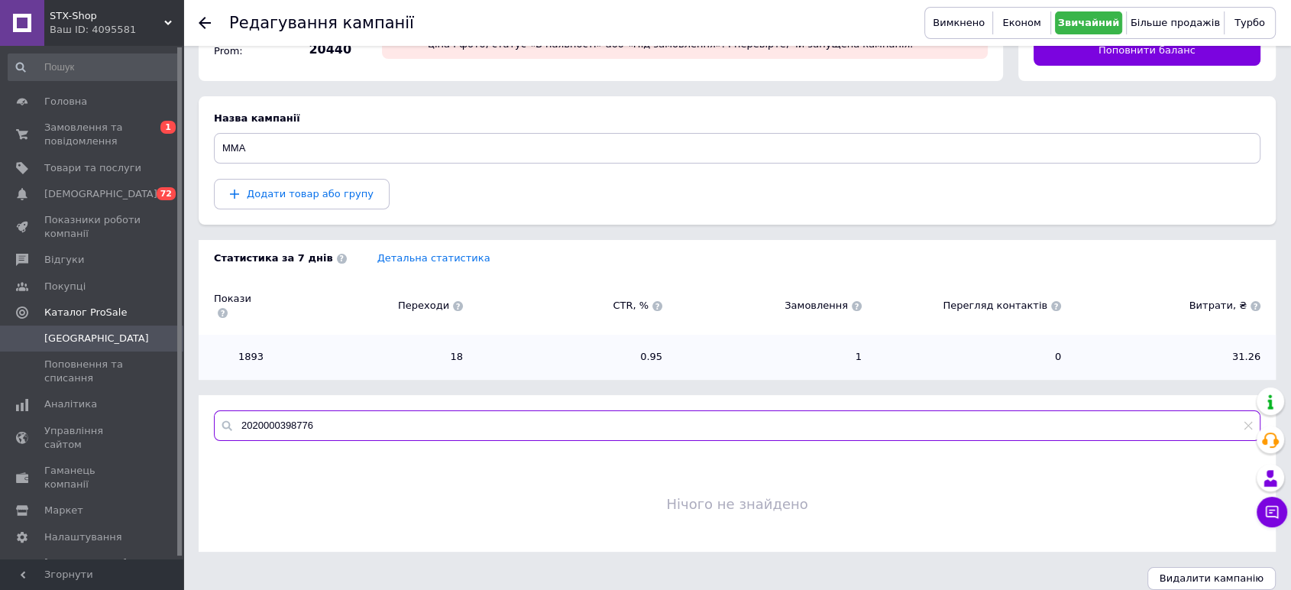
paste input "36877"
type input "2020000336877"
click at [1245, 421] on icon at bounding box center [1247, 425] width 9 height 9
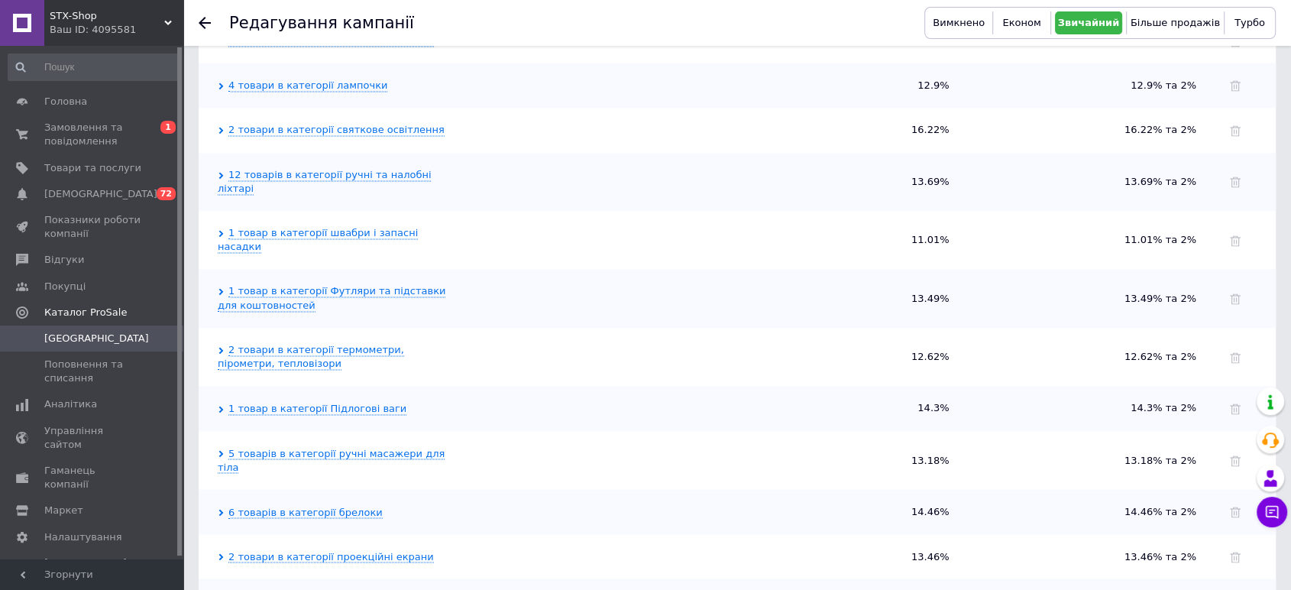
scroll to position [2556, 0]
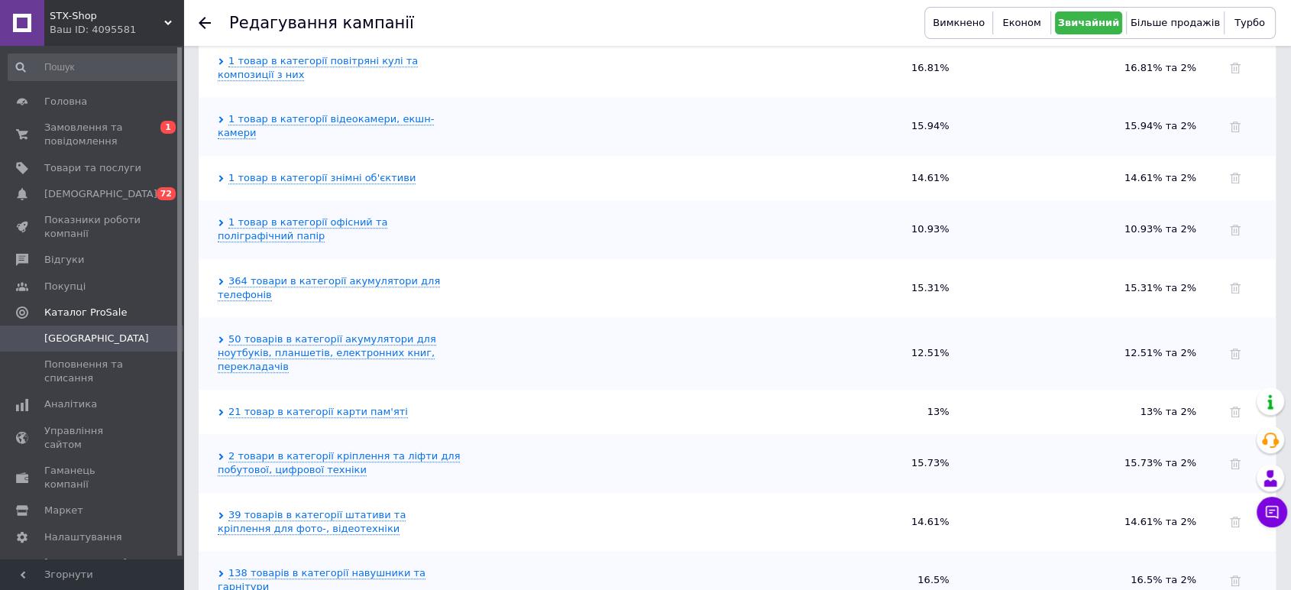
scroll to position [4273, 0]
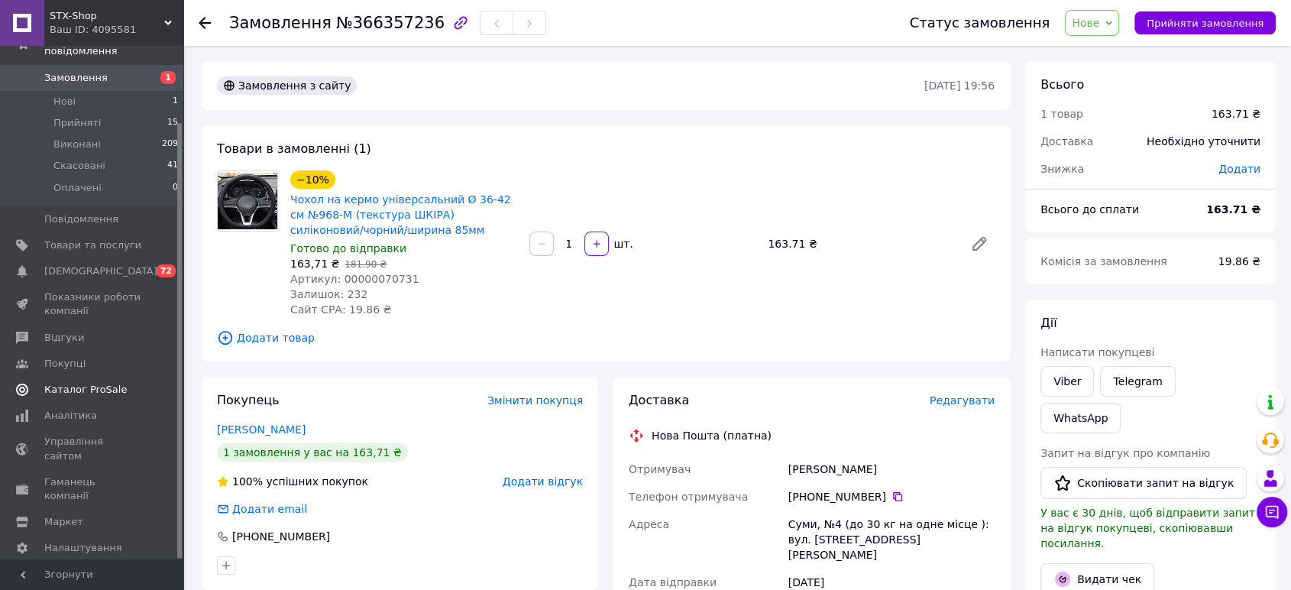
click at [108, 383] on span "Каталог ProSale" at bounding box center [85, 390] width 82 height 14
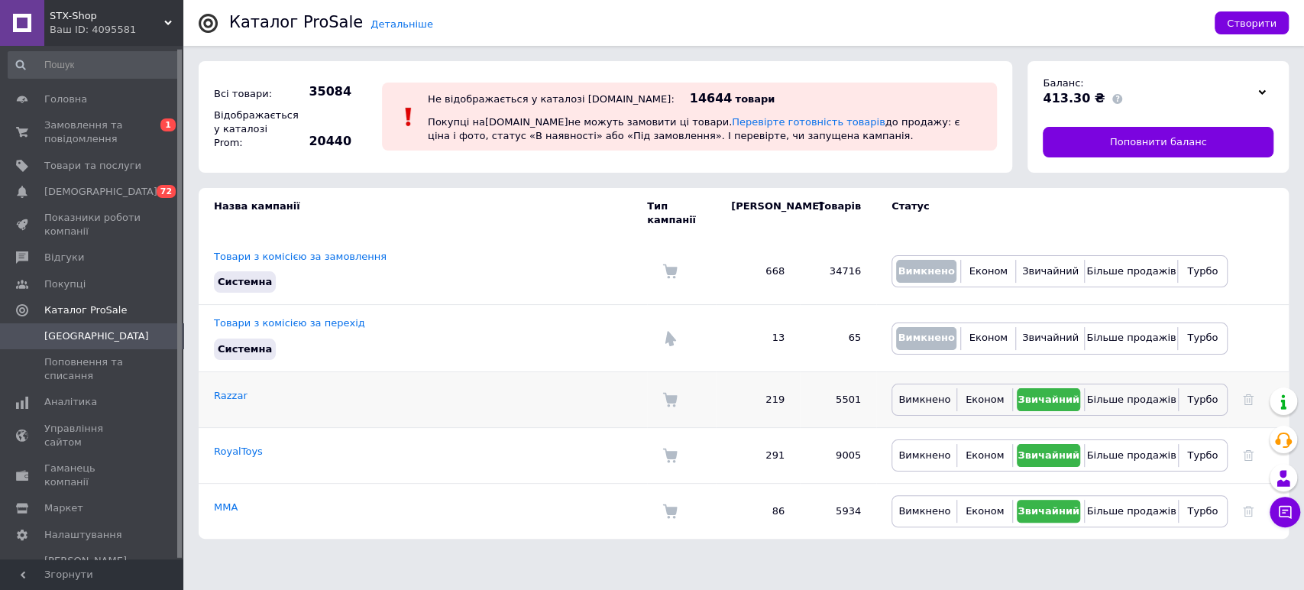
click at [238, 389] on td "Razzar" at bounding box center [423, 399] width 448 height 56
click at [236, 390] on link "Razzar" at bounding box center [231, 395] width 34 height 11
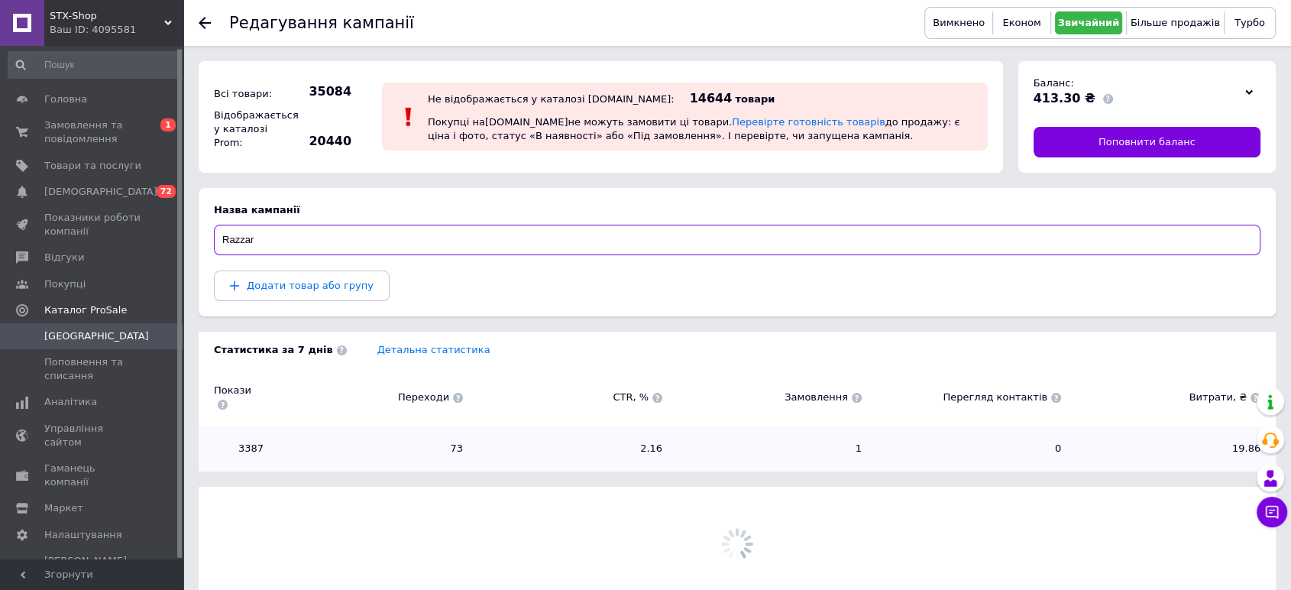
drag, startPoint x: 452, startPoint y: 232, endPoint x: 445, endPoint y: 237, distance: 8.3
click at [446, 235] on input "Razzar" at bounding box center [737, 240] width 1046 height 31
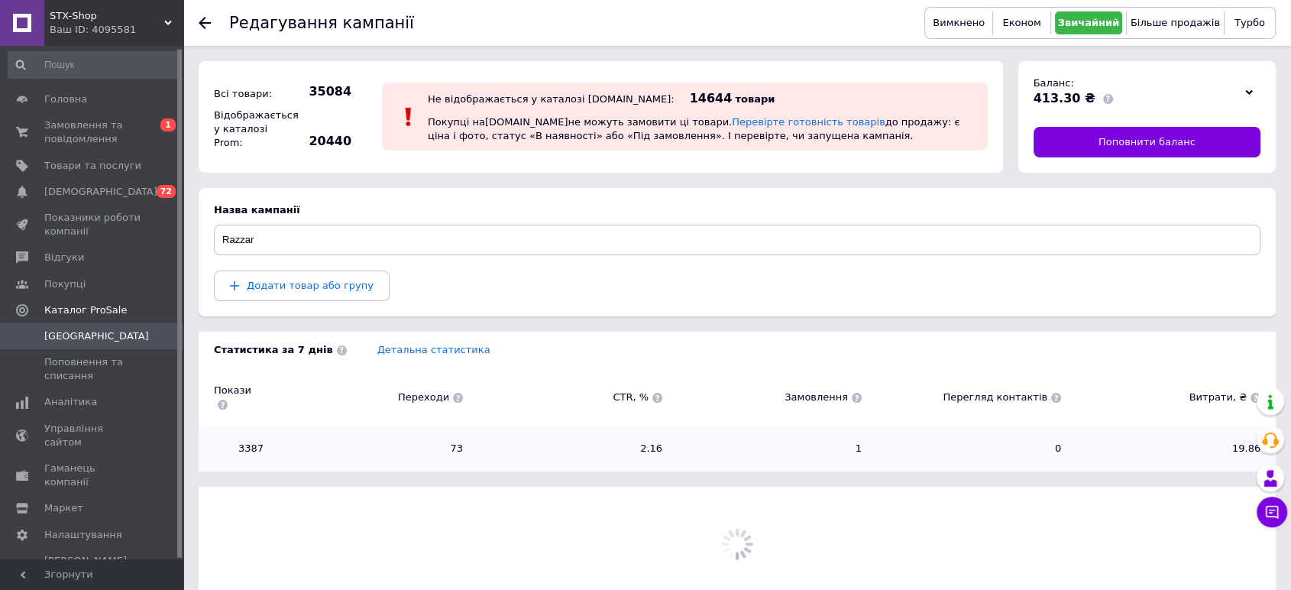
click at [461, 343] on div "Детальна статистика" at bounding box center [818, 350] width 913 height 14
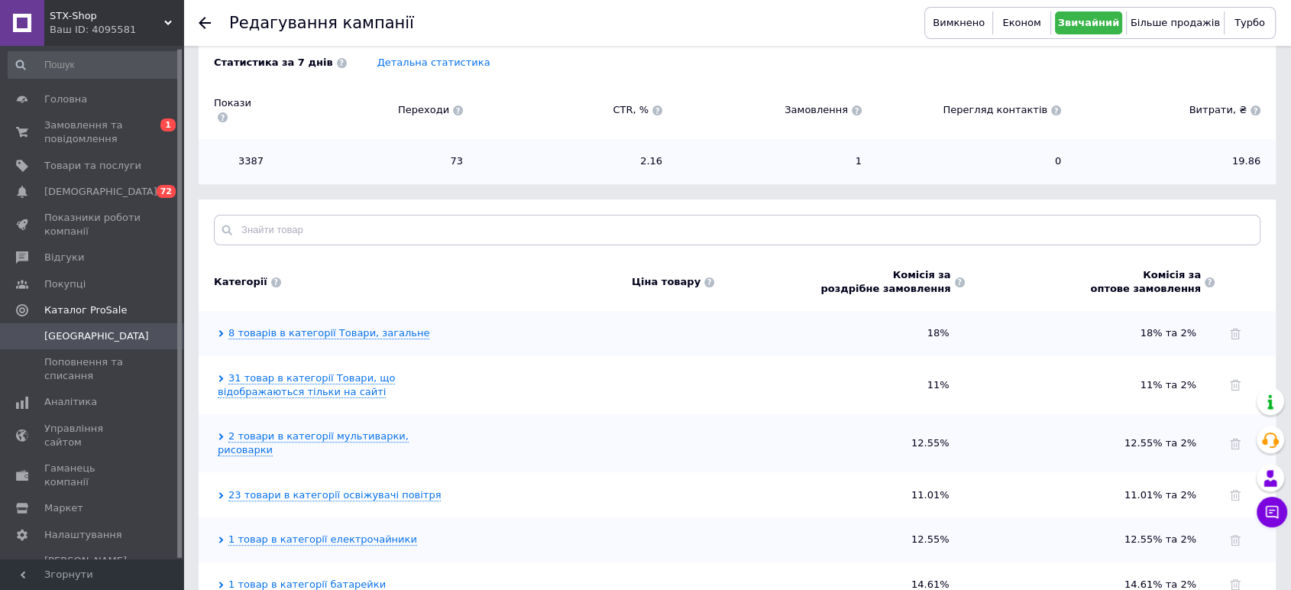
scroll to position [305, 0]
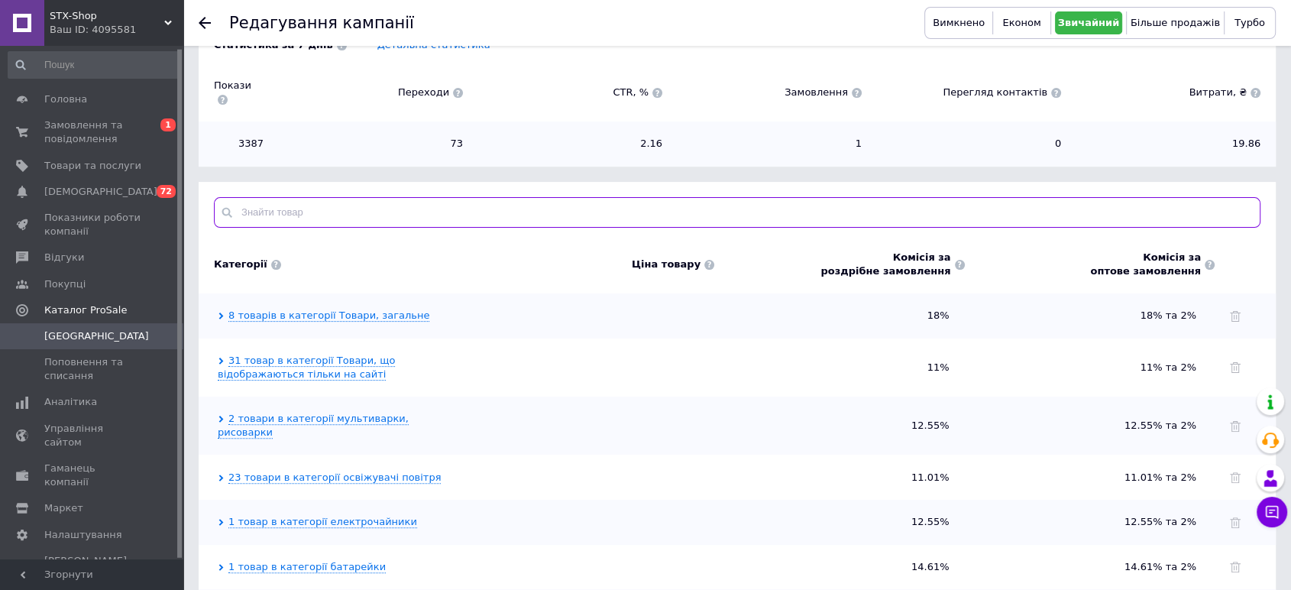
click at [357, 202] on input "text" at bounding box center [737, 212] width 1046 height 31
paste input "00000070731"
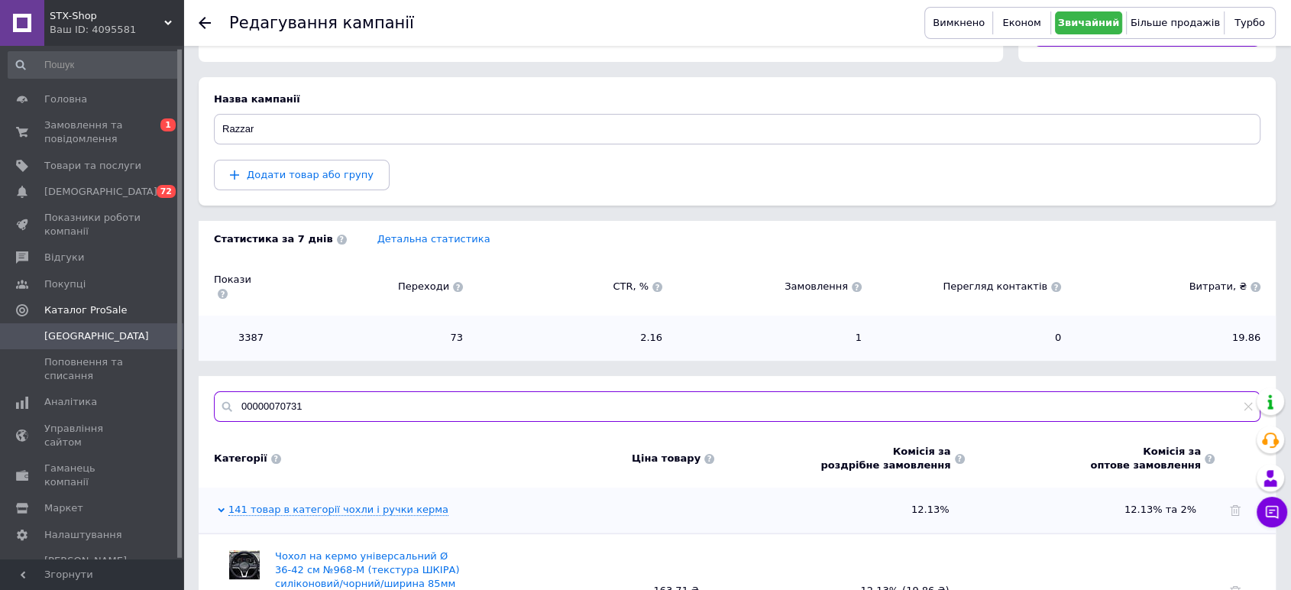
scroll to position [208, 0]
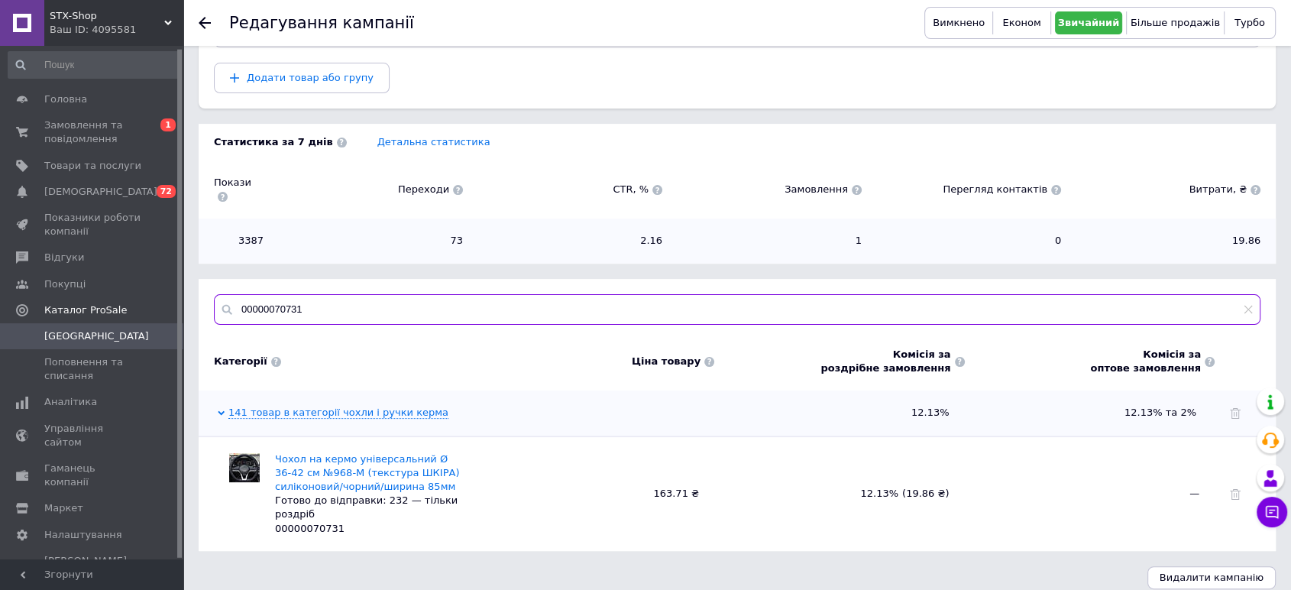
type input "00000070731"
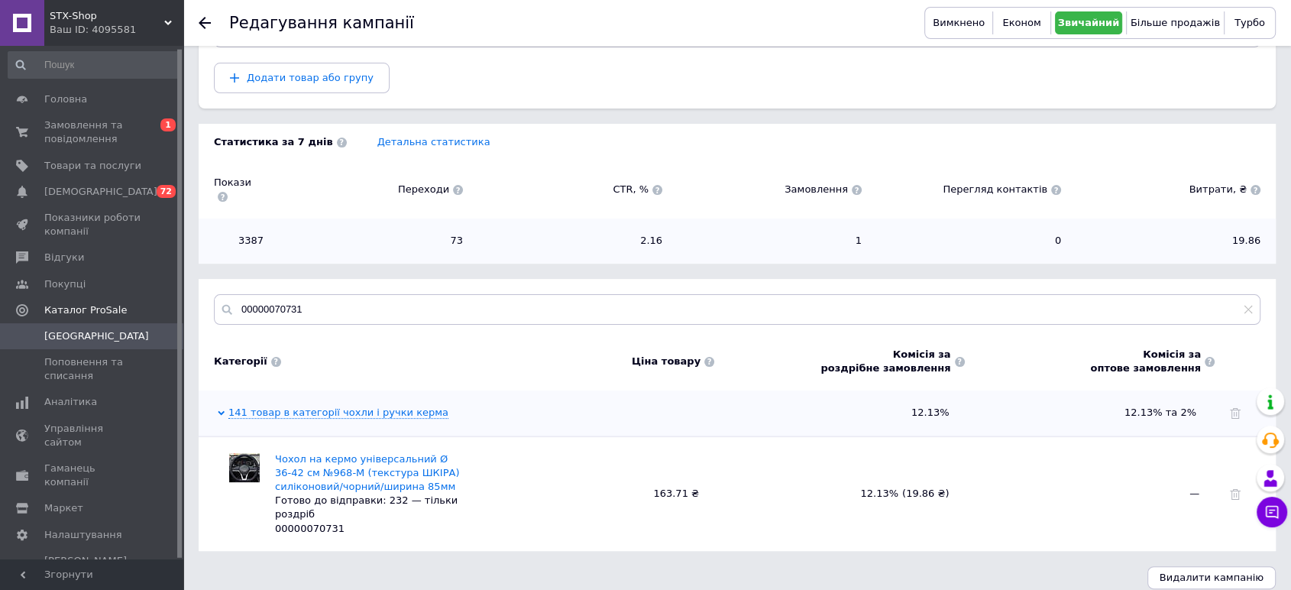
click at [959, 357] on span at bounding box center [960, 362] width 10 height 10
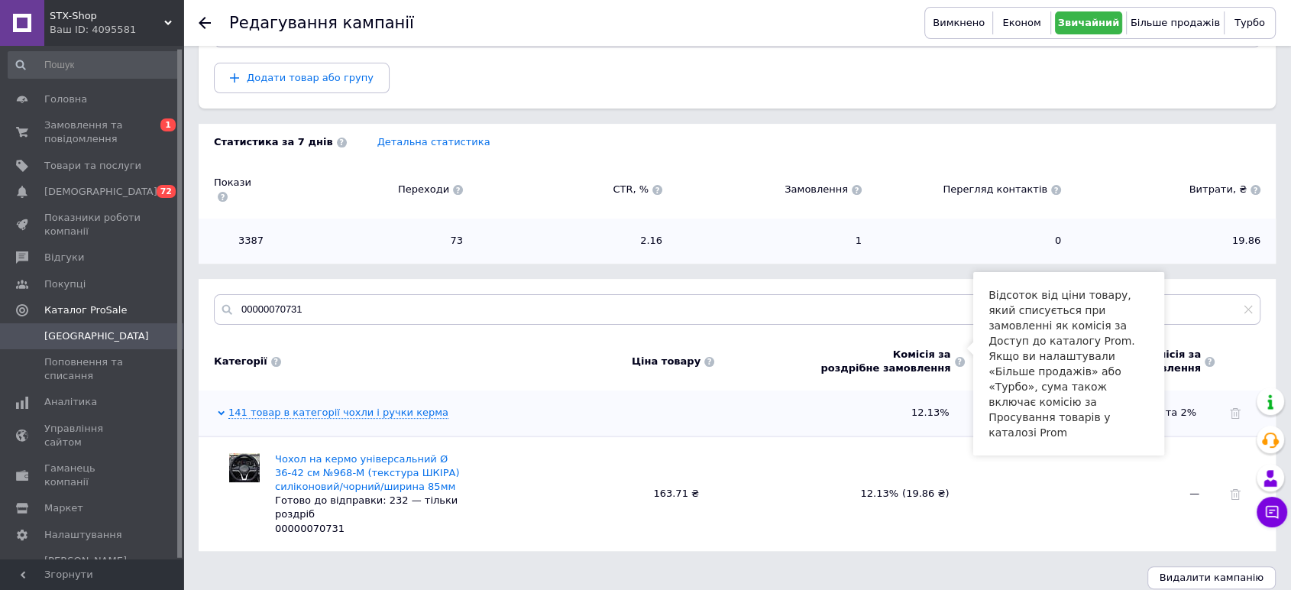
click at [959, 357] on span at bounding box center [960, 362] width 10 height 10
